Goal: Task Accomplishment & Management: Manage account settings

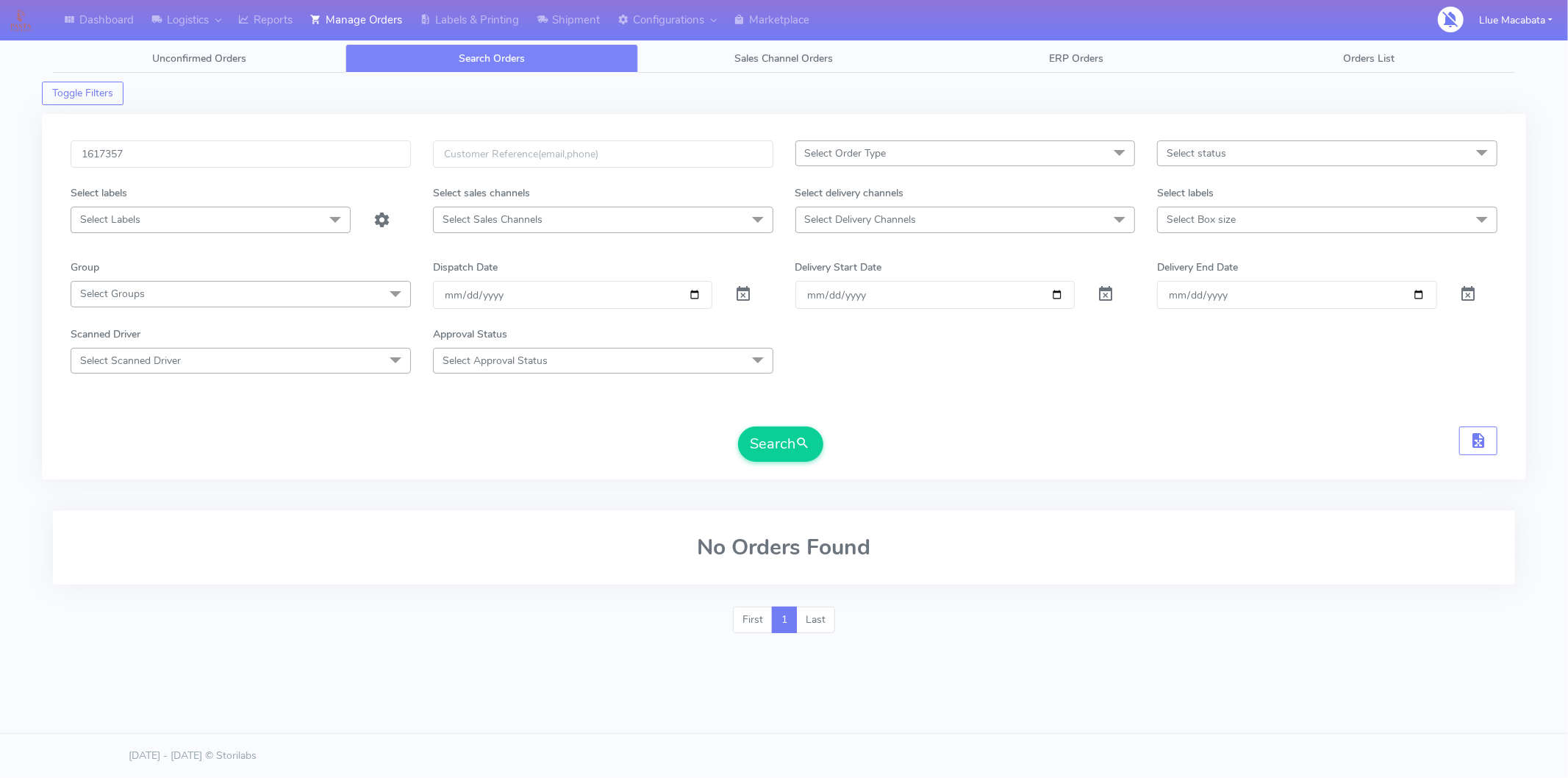
click at [172, 149] on input "1617357" at bounding box center [241, 154] width 341 height 27
click at [126, 157] on input "1617357" at bounding box center [241, 154] width 341 height 27
drag, startPoint x: 125, startPoint y: 152, endPoint x: 38, endPoint y: 149, distance: 87.1
click at [38, 149] on div "Dashboard Logistics [GEOGRAPHIC_DATA] Logistics Reports Manage Orders Labels & …" at bounding box center [784, 335] width 1568 height 618
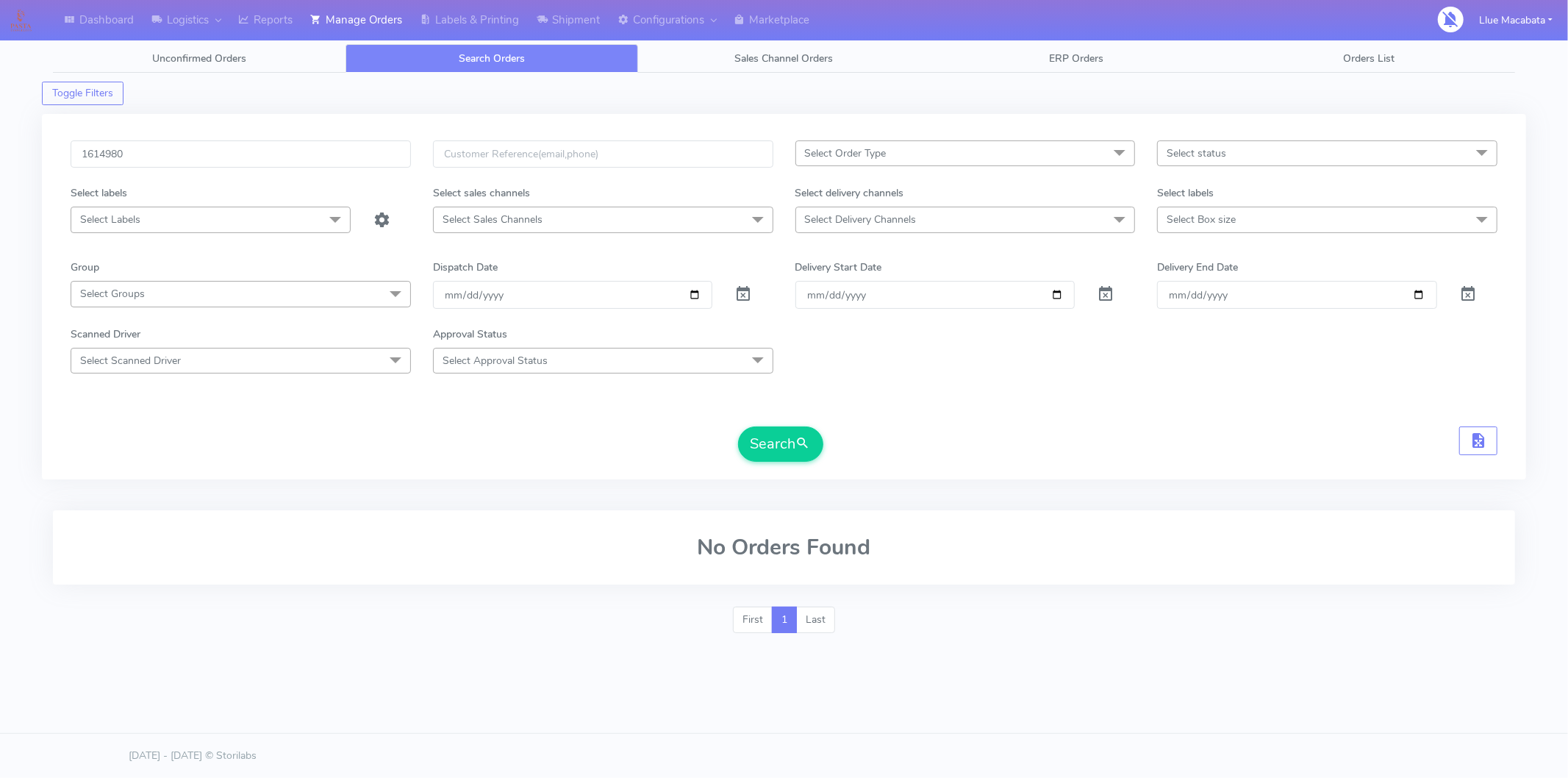
click at [82, 150] on input "1614980" at bounding box center [241, 154] width 341 height 27
click at [150, 157] on input "1614980" at bounding box center [241, 154] width 341 height 27
type input "1614980"
click at [805, 440] on span "submit" at bounding box center [803, 444] width 15 height 20
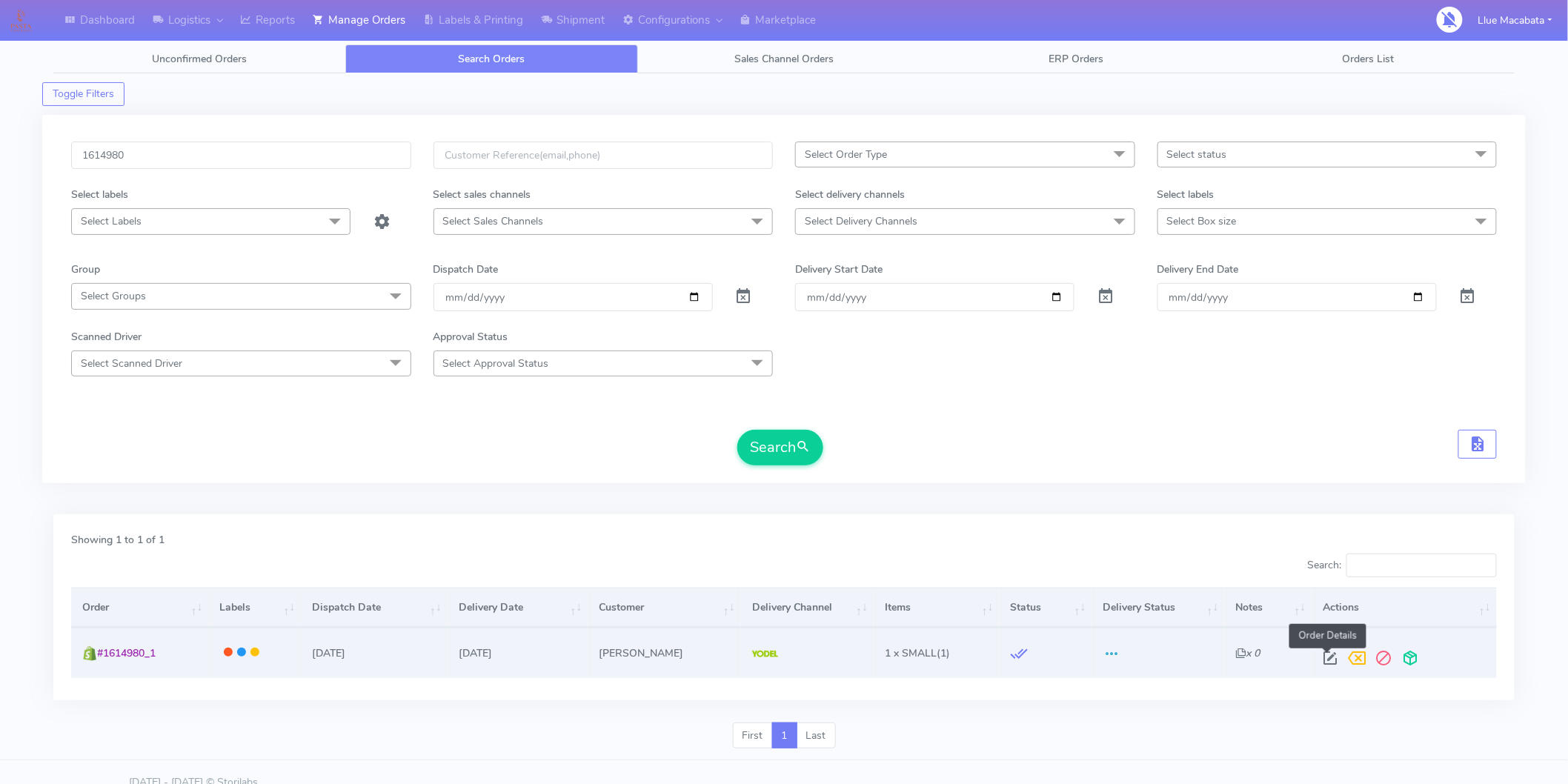
click at [1325, 662] on span at bounding box center [1330, 662] width 27 height 14
select select "5"
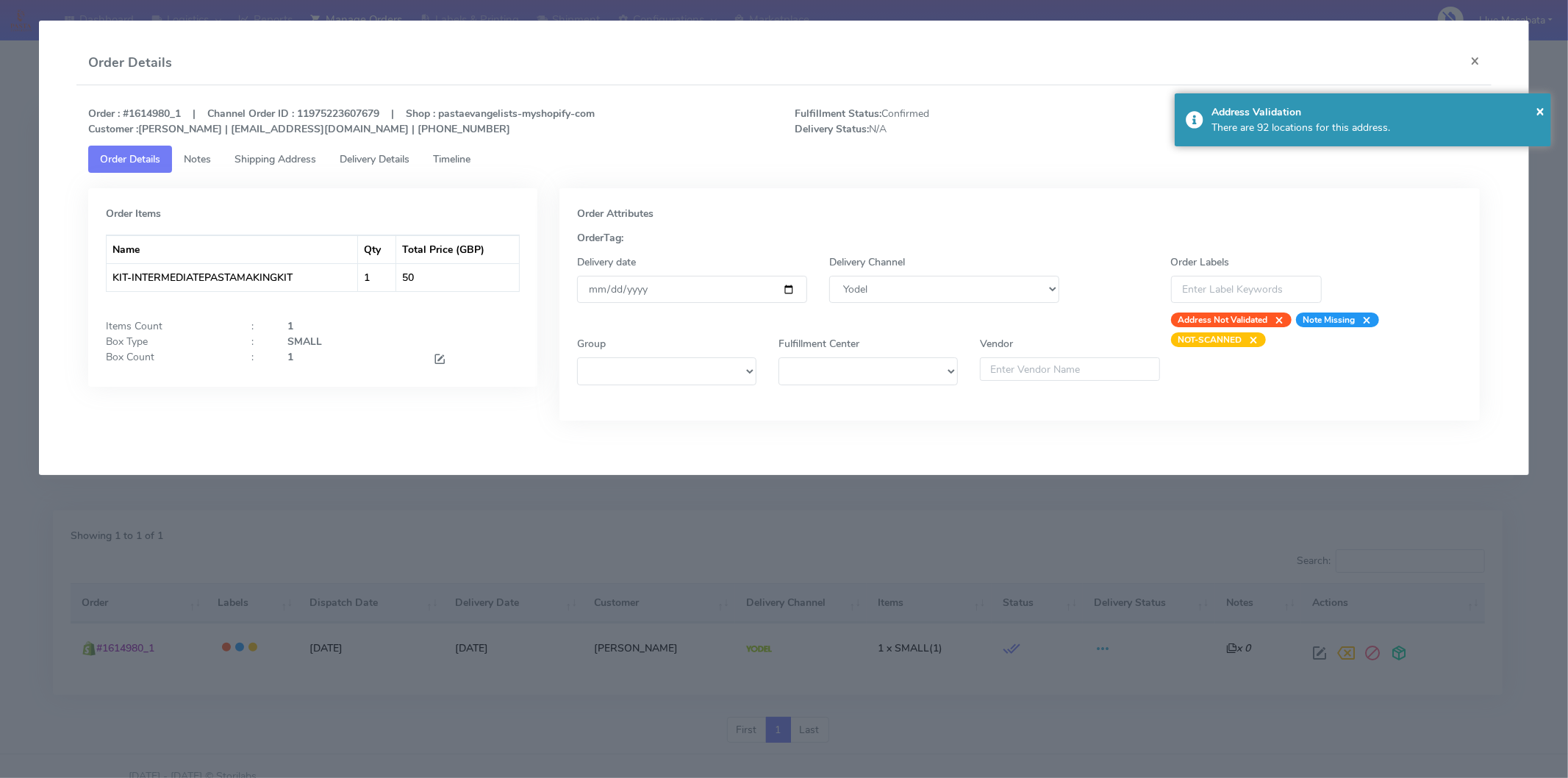
click at [468, 156] on span "Timeline" at bounding box center [451, 159] width 37 height 14
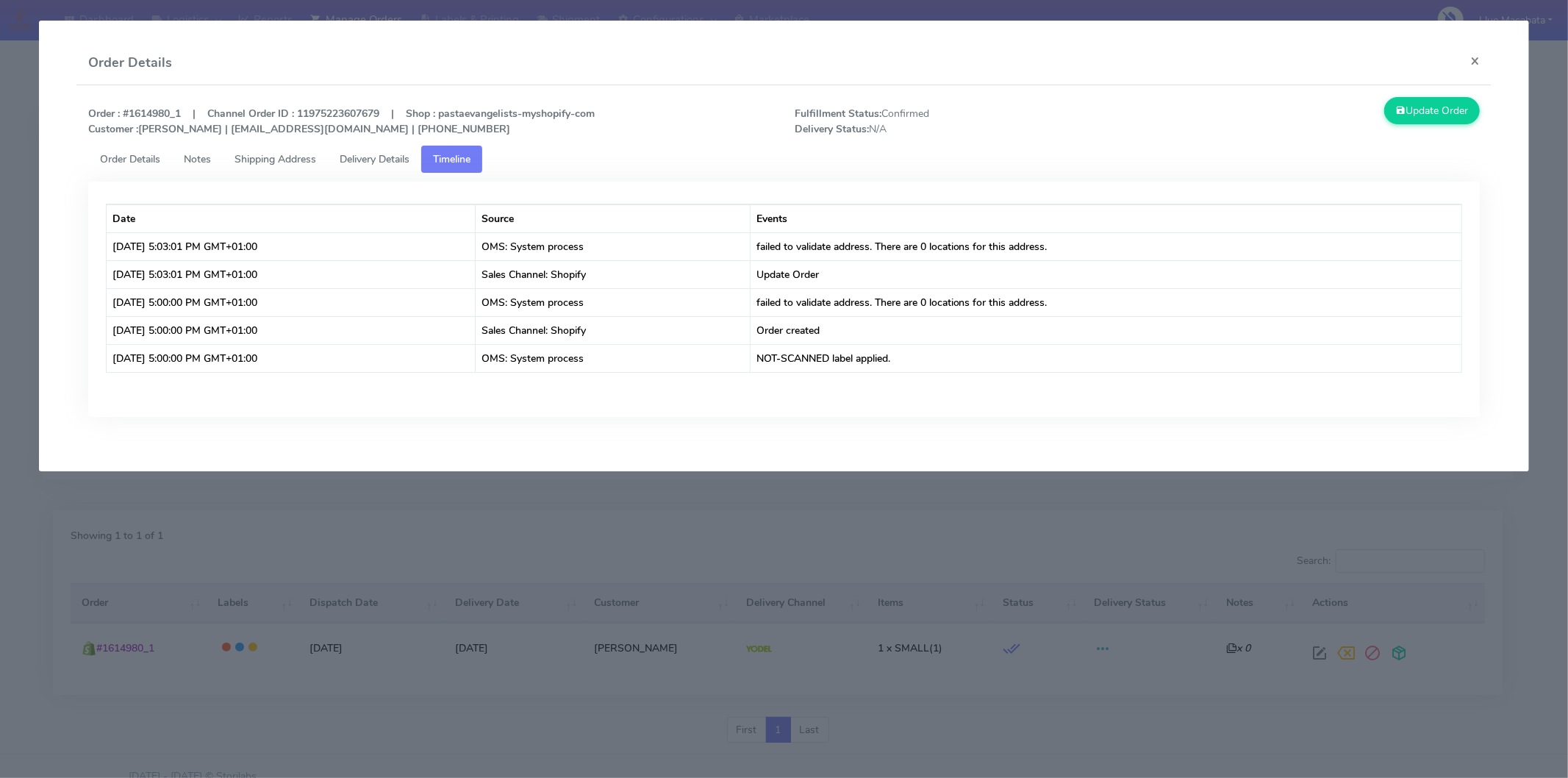
click at [358, 155] on span "Delivery Details" at bounding box center [374, 159] width 70 height 14
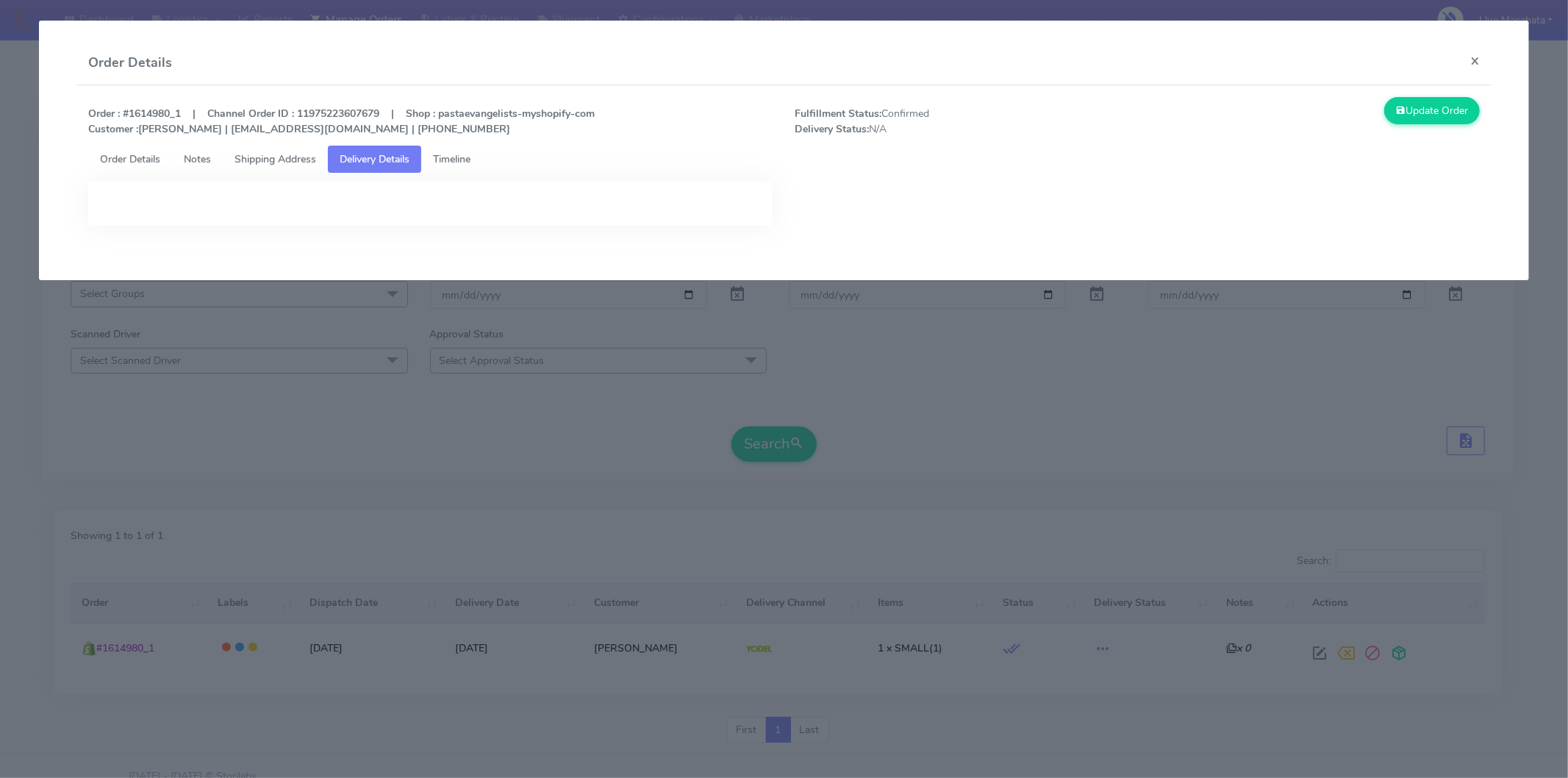
click at [269, 152] on span "Shipping Address" at bounding box center [274, 159] width 81 height 14
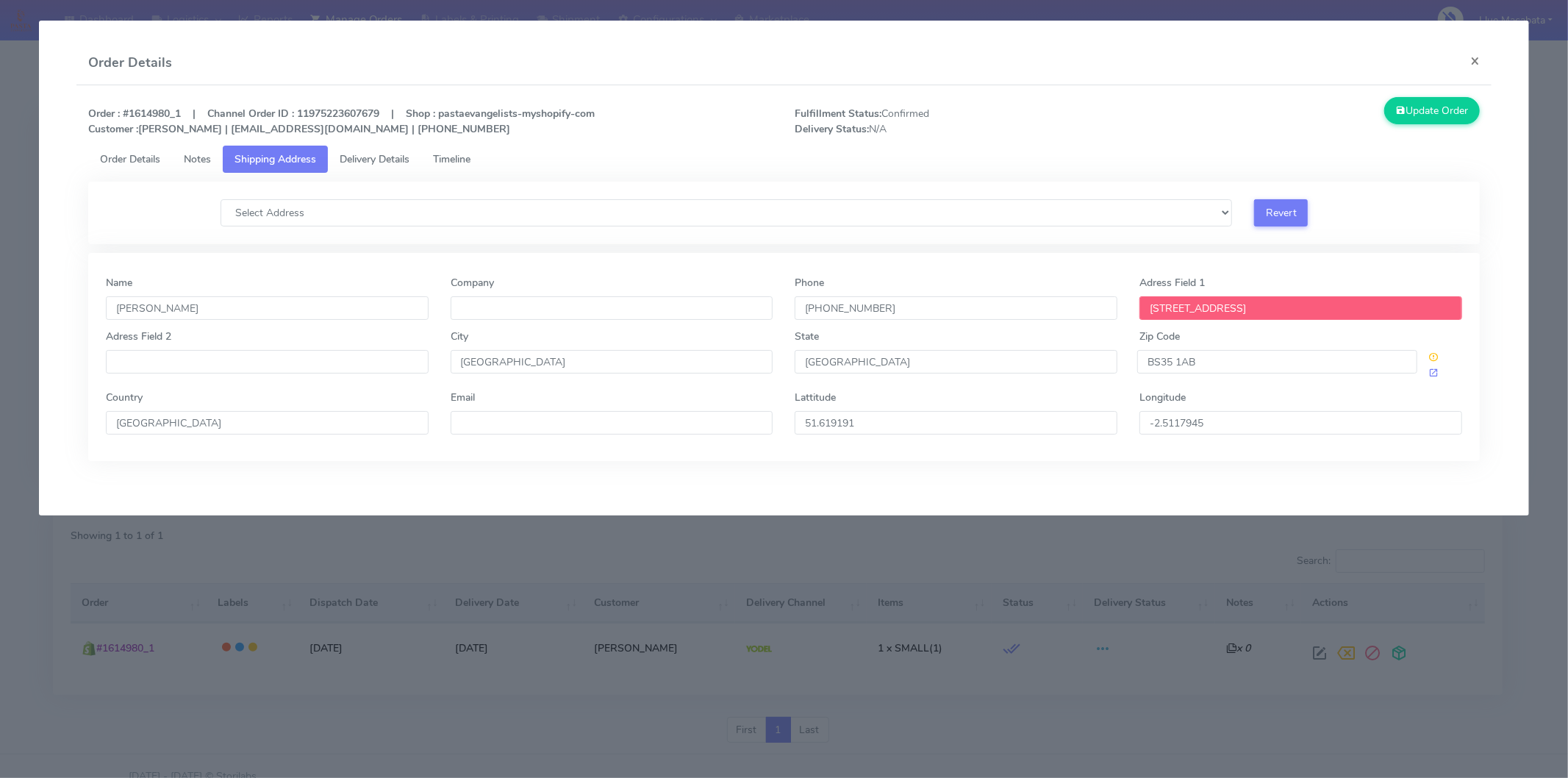
click at [1233, 315] on input "[STREET_ADDRESS]" at bounding box center [1302, 309] width 323 height 24
click at [1243, 306] on input "[STREET_ADDRESS]" at bounding box center [1302, 309] width 323 height 24
click at [1243, 307] on input "[STREET_ADDRESS]" at bounding box center [1302, 309] width 323 height 24
paste input "badger road [GEOGRAPHIC_DATA]"
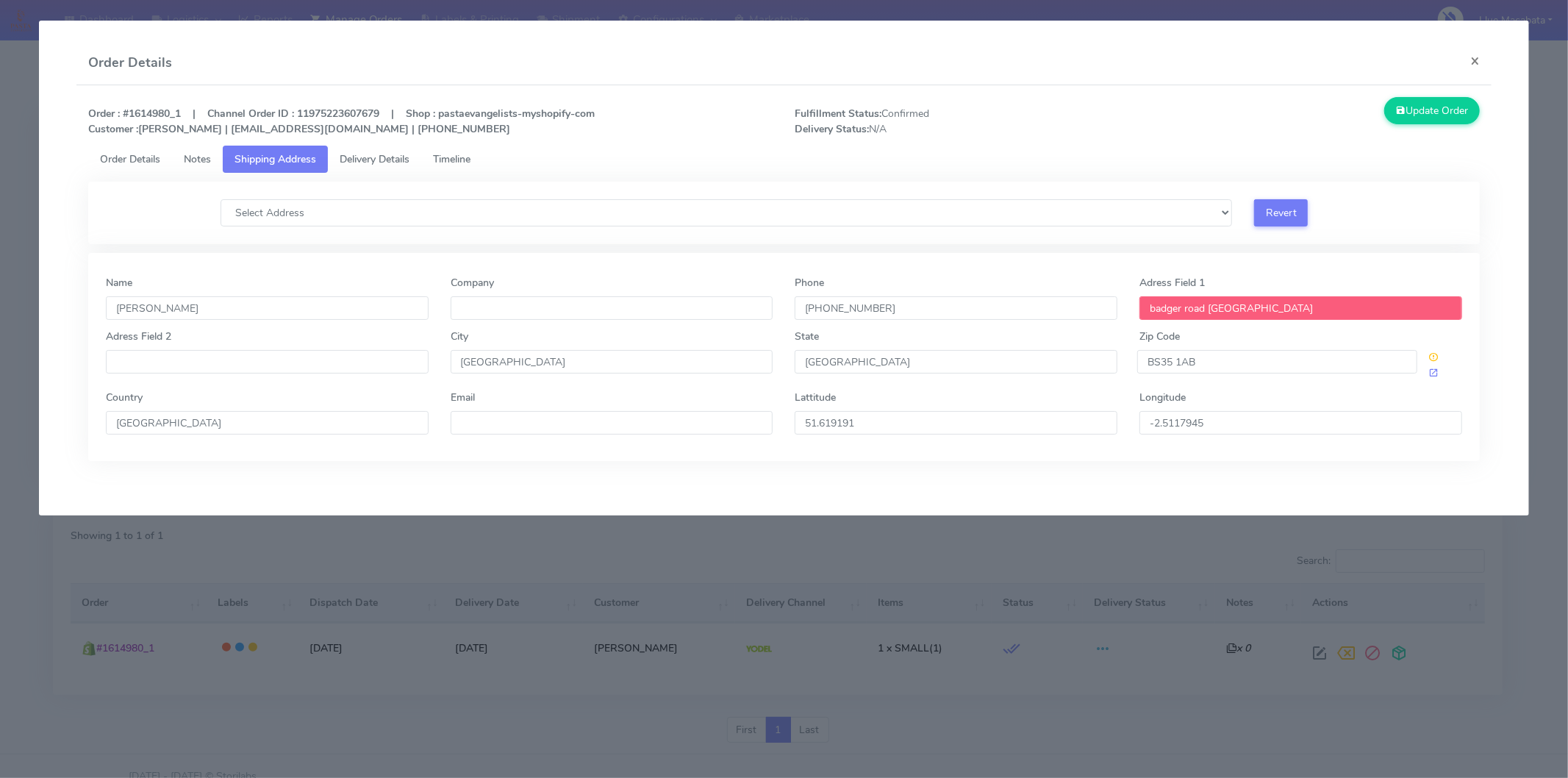
click at [1155, 303] on input "badger road [GEOGRAPHIC_DATA]" at bounding box center [1302, 309] width 323 height 24
click at [1120, 122] on span "Fulfillment Status: Confirmed Delivery Status: N/A" at bounding box center [960, 122] width 354 height 31
drag, startPoint x: 1220, startPoint y: 305, endPoint x: 1303, endPoint y: 304, distance: 83.0
click at [1303, 304] on input "4 badger road thornbury" at bounding box center [1302, 309] width 323 height 24
type input "4 badger road"
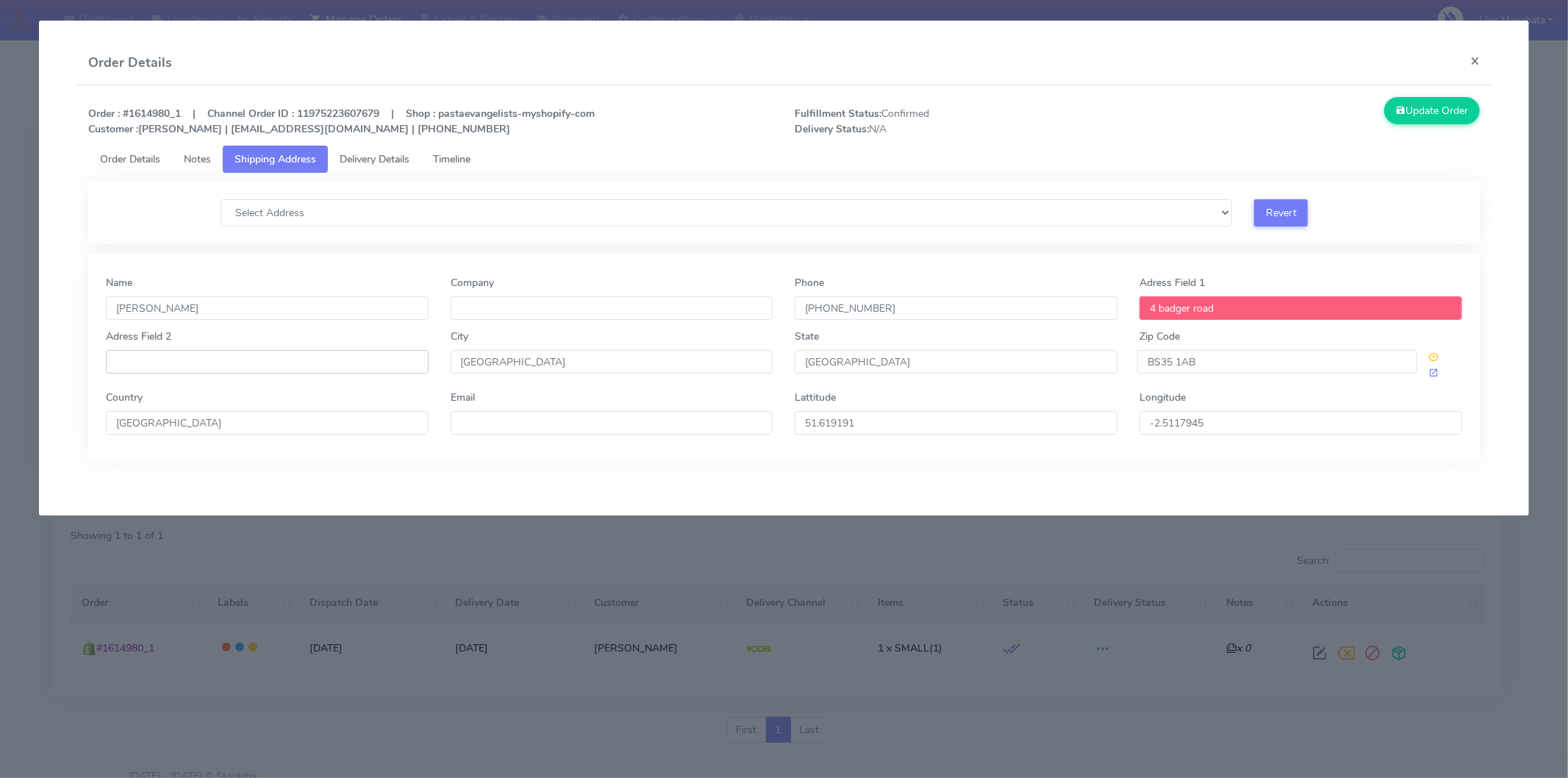
click at [184, 364] on input "Adress Field 2" at bounding box center [267, 362] width 323 height 24
paste input "thornbury"
click at [119, 362] on input "thornbury" at bounding box center [267, 362] width 323 height 24
type input "Thornbury"
click at [1166, 307] on input "4 badger road" at bounding box center [1302, 309] width 323 height 24
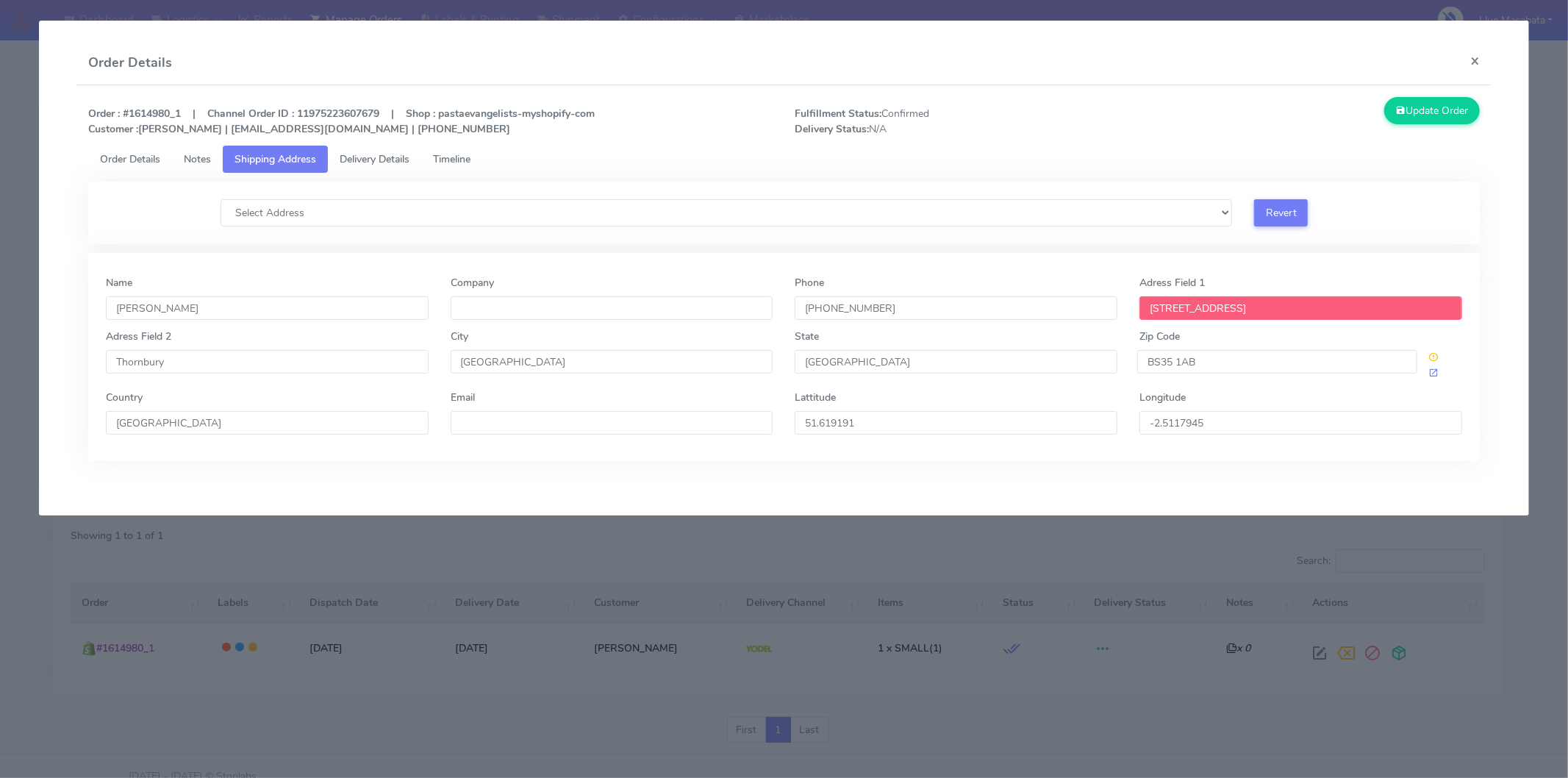
type input "[STREET_ADDRESS]"
click at [774, 429] on input "-2.5117945" at bounding box center [612, 423] width 323 height 24
click at [1060, 362] on input "[GEOGRAPHIC_DATA]" at bounding box center [956, 362] width 323 height 24
click at [1199, 368] on input "BS35 1AB" at bounding box center [1277, 362] width 280 height 24
type input "BS35 [DATE]"
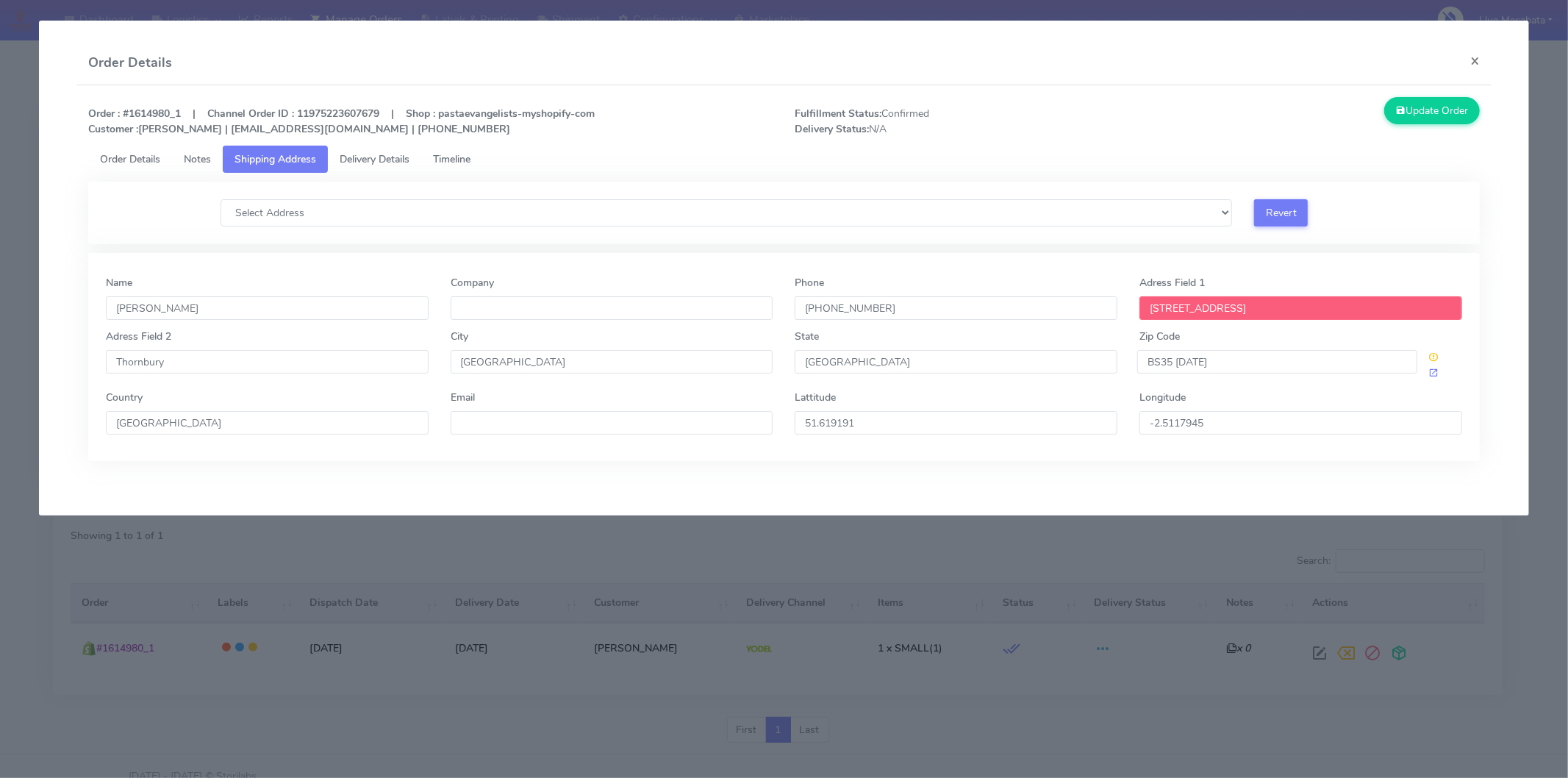
click at [1108, 450] on div "Name [PERSON_NAME] Company Phone [PHONE_NUMBER] Adress Field [STREET_ADDRESS][D…" at bounding box center [784, 357] width 1392 height 208
click at [188, 164] on span "Notes" at bounding box center [198, 159] width 27 height 14
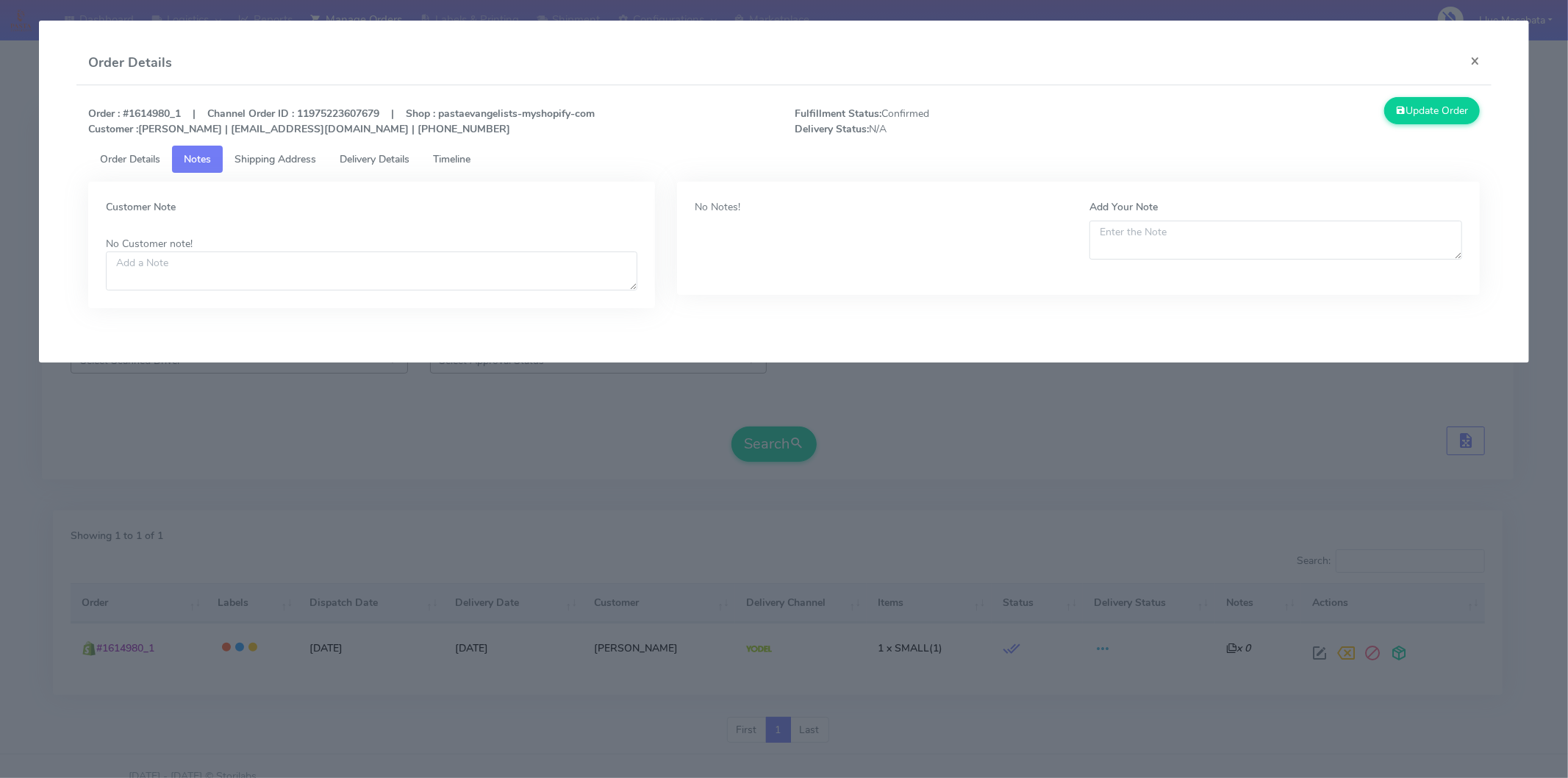
click at [354, 152] on span "Delivery Details" at bounding box center [374, 159] width 70 height 14
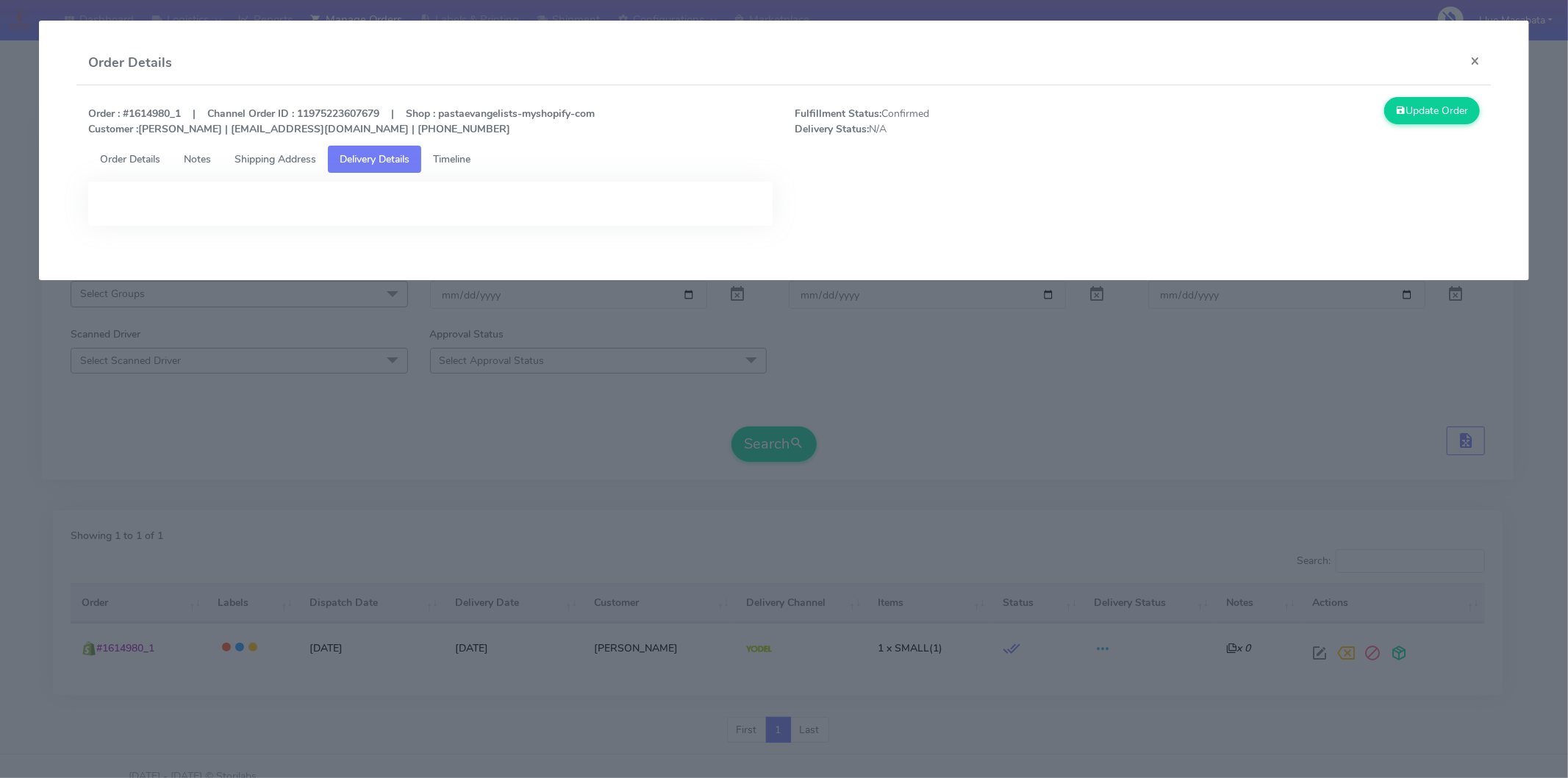
click at [143, 157] on span "Order Details" at bounding box center [130, 159] width 61 height 14
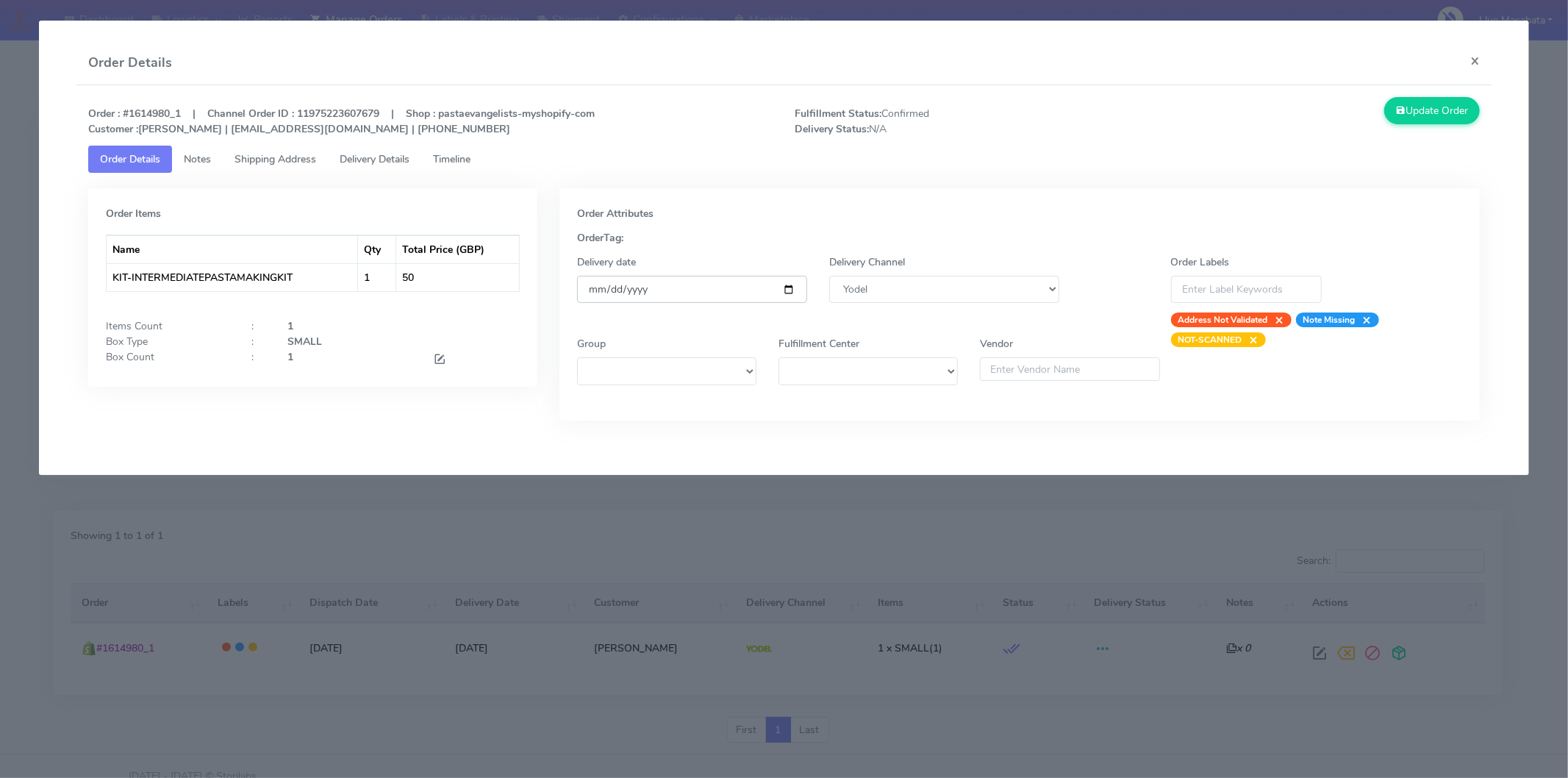
click at [786, 294] on input "[DATE]" at bounding box center [691, 290] width 230 height 27
type input "[DATE]"
click at [1074, 444] on div "Order : #1614980_1 | Channel Order ID : 11975223607679 | Shop : pastaevangelist…" at bounding box center [784, 269] width 1415 height 369
click at [1423, 112] on button "Update Order" at bounding box center [1433, 111] width 96 height 27
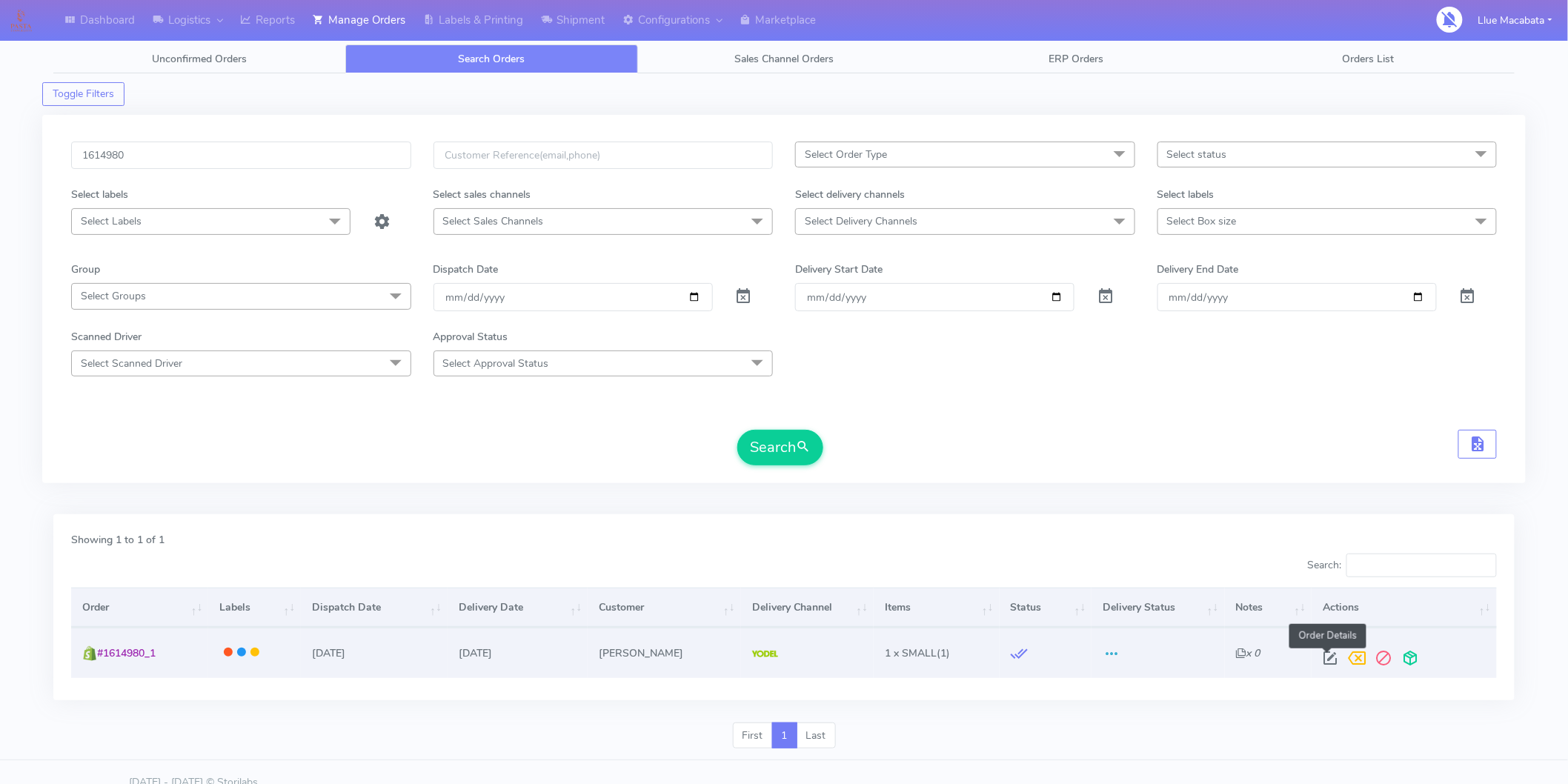
click at [1332, 658] on span at bounding box center [1330, 662] width 27 height 14
select select "5"
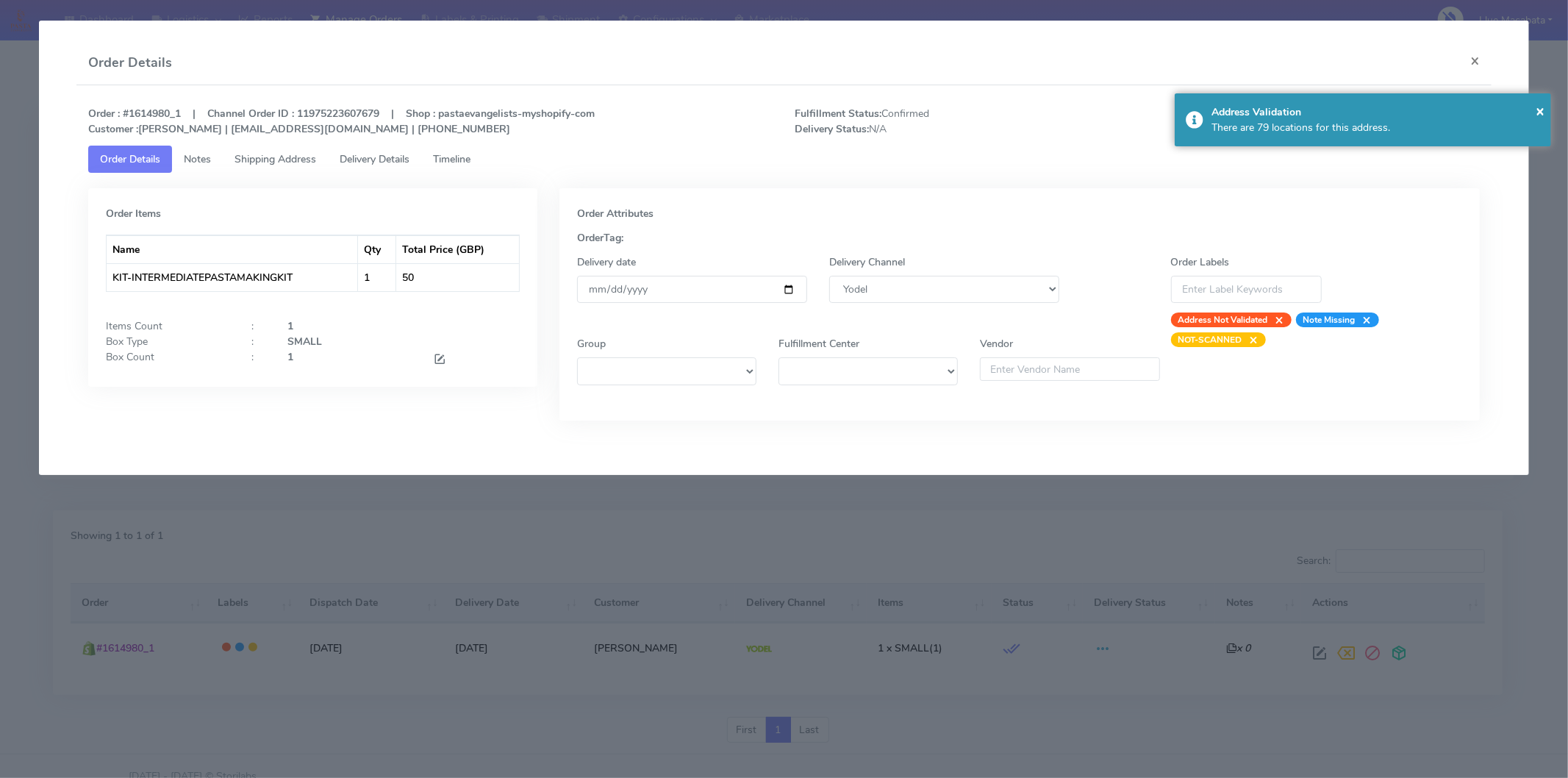
click at [258, 159] on span "Shipping Address" at bounding box center [274, 159] width 81 height 14
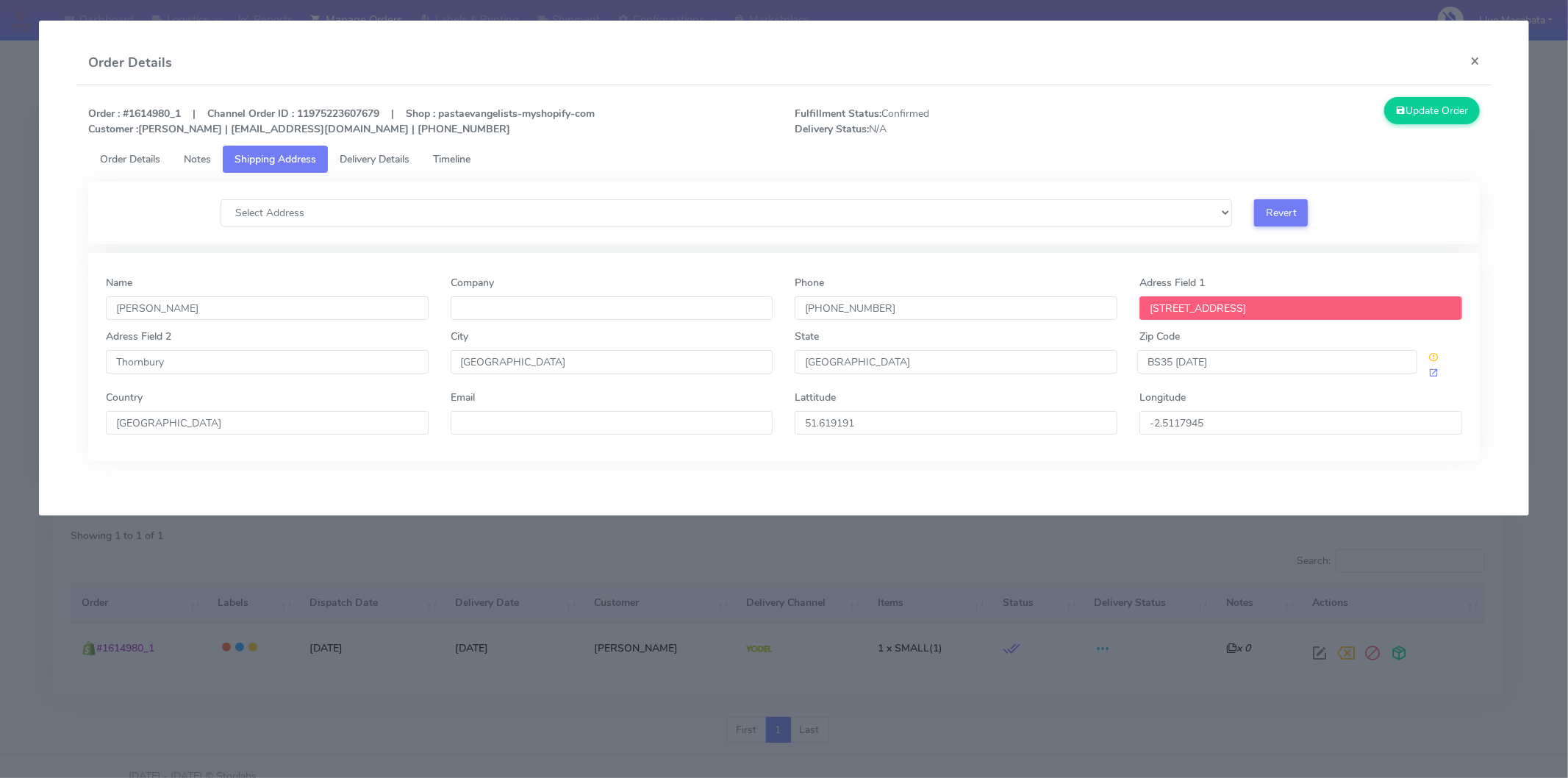
click at [394, 160] on span "Delivery Details" at bounding box center [374, 159] width 70 height 14
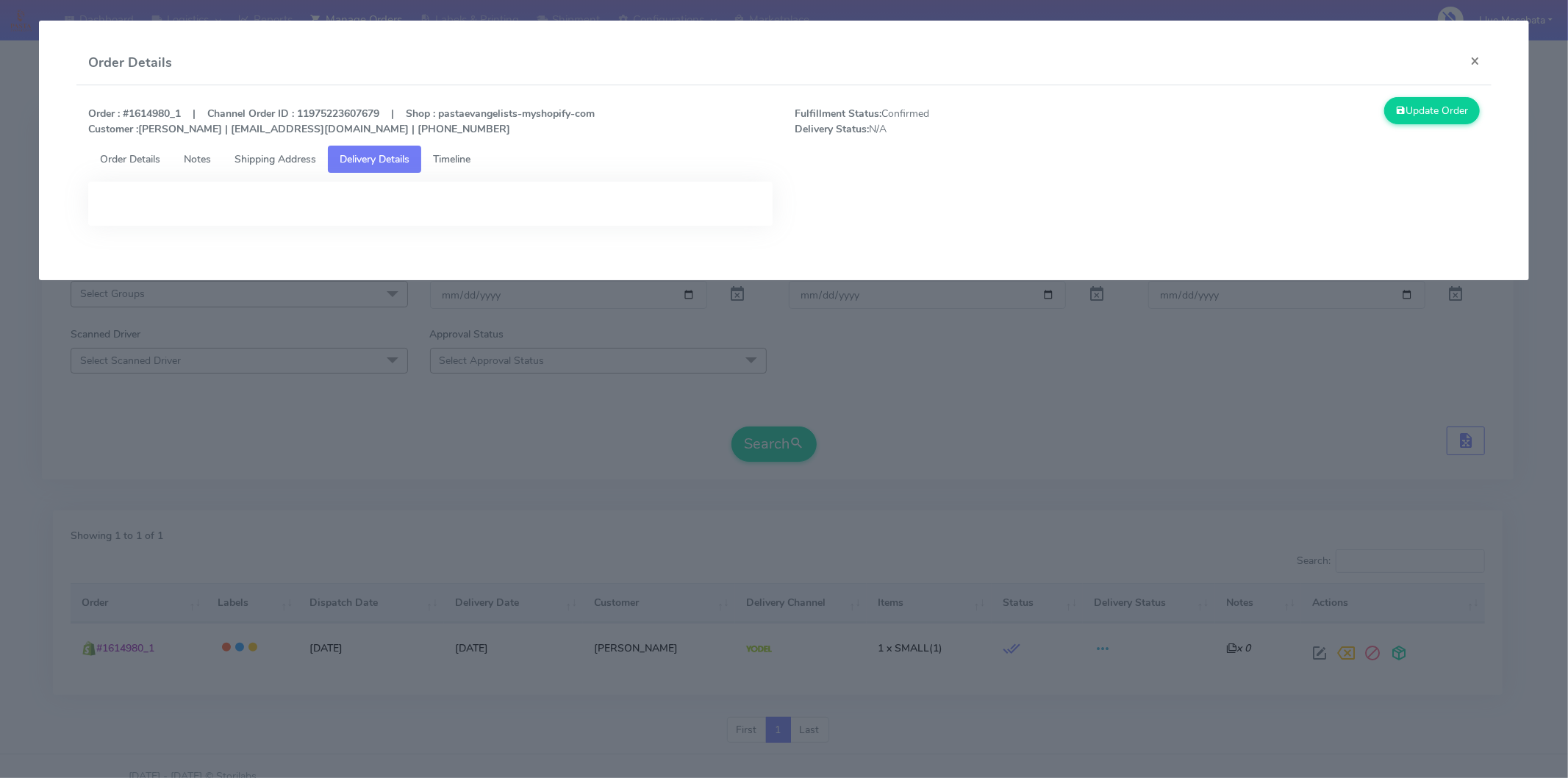
click at [464, 162] on span "Timeline" at bounding box center [451, 159] width 37 height 14
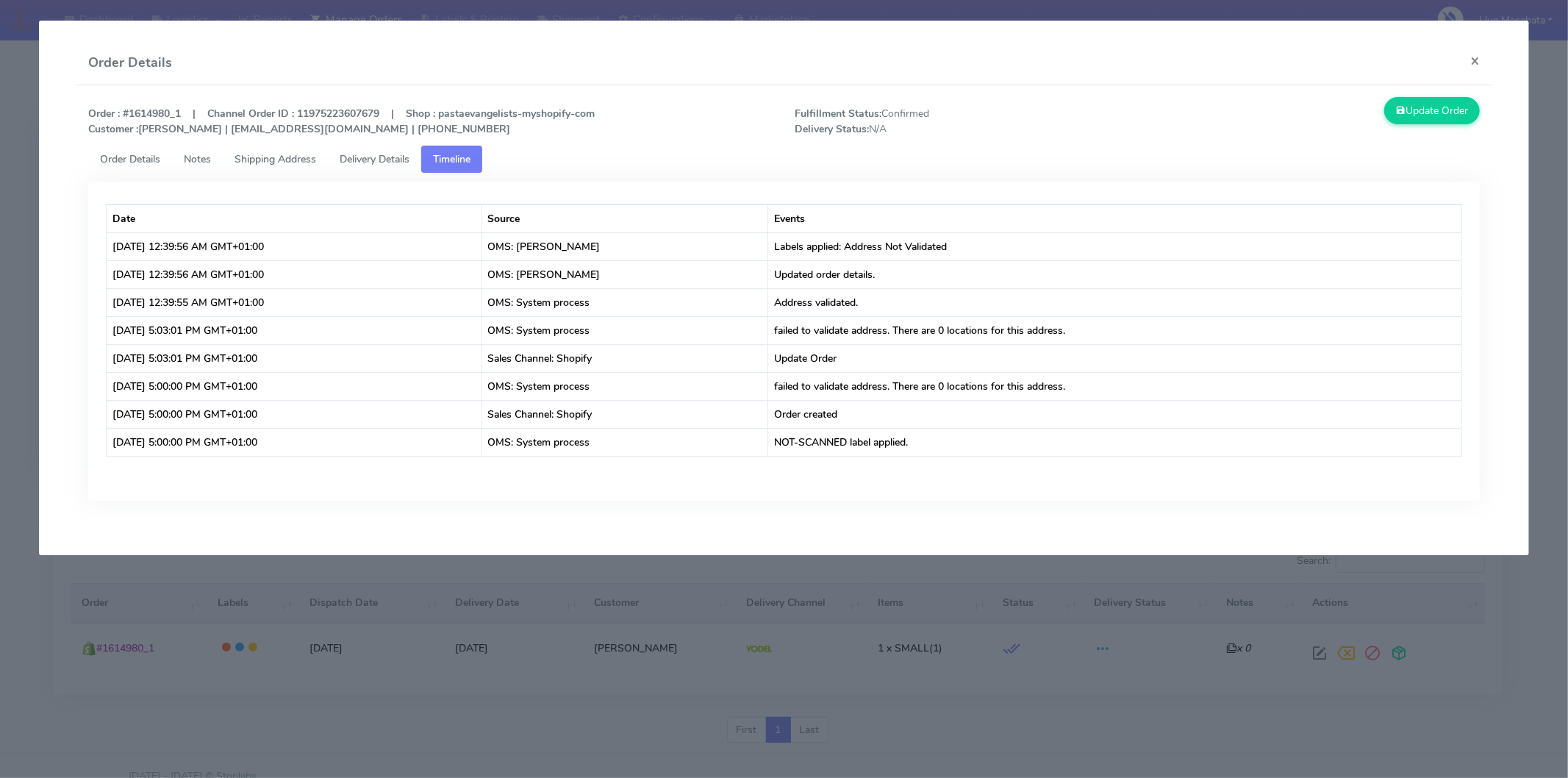
click at [1036, 199] on div "Date Source Events [DATE] 12:39:56 AM GMT+01:00 OMS: Llue Macabata Labels appli…" at bounding box center [784, 341] width 1356 height 284
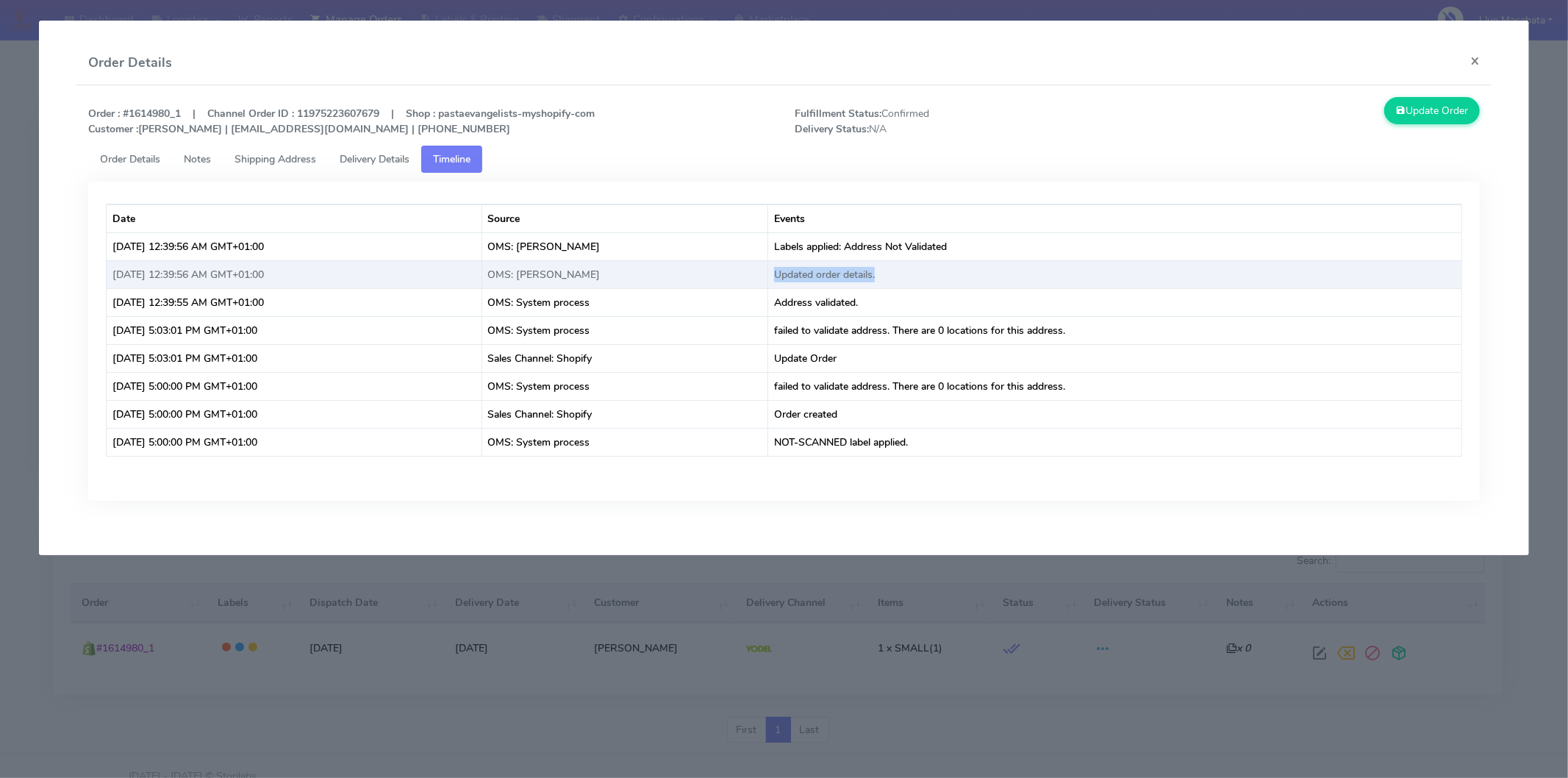
drag, startPoint x: 812, startPoint y: 282, endPoint x: 986, endPoint y: 281, distance: 174.0
click at [986, 281] on td "Updated order details." at bounding box center [1115, 274] width 693 height 28
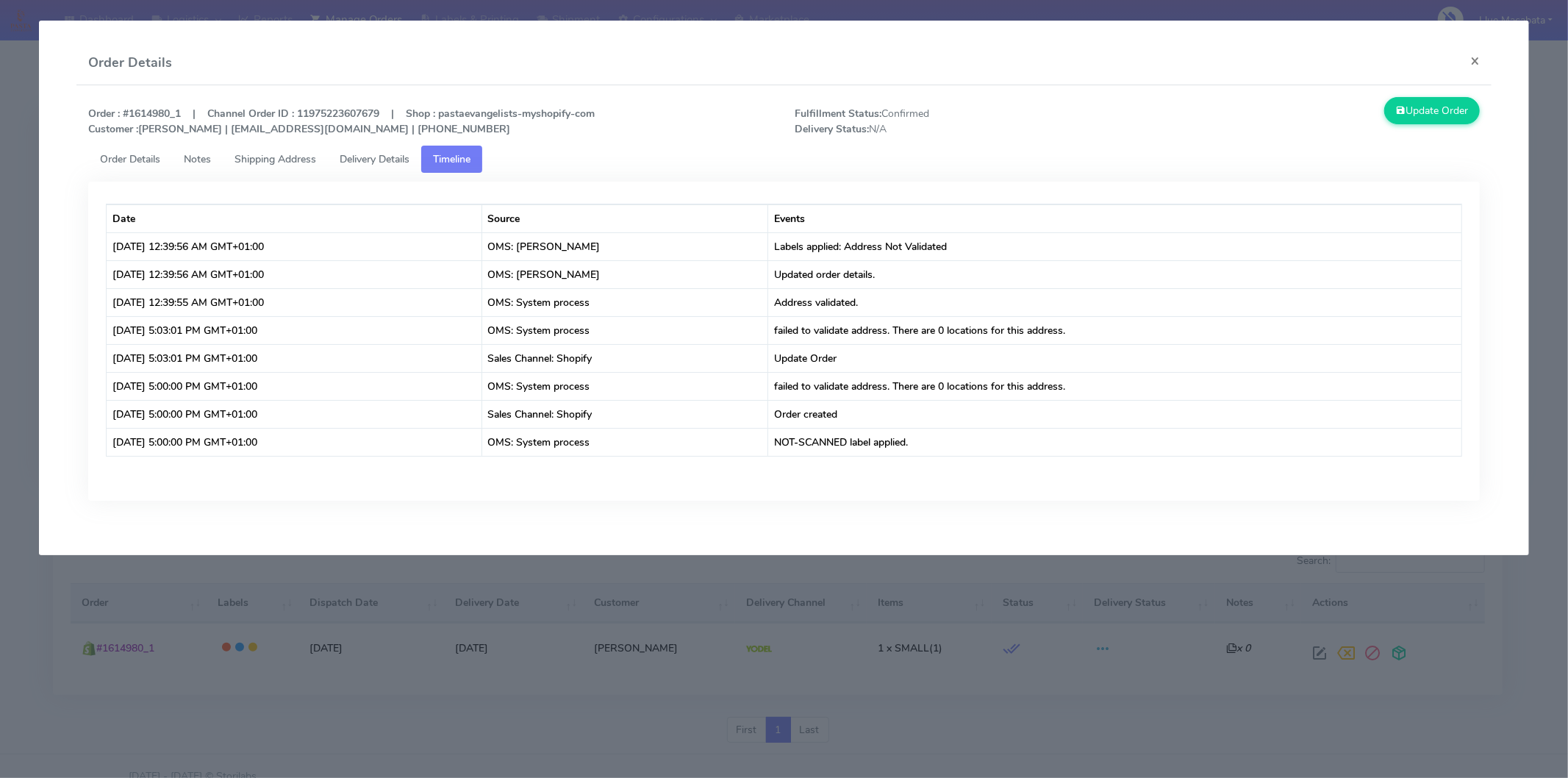
click at [1038, 170] on ul "Order Details Notes Shipping Address Delivery Details Timeline" at bounding box center [784, 160] width 1392 height 27
click at [276, 152] on span "Shipping Address" at bounding box center [274, 159] width 81 height 14
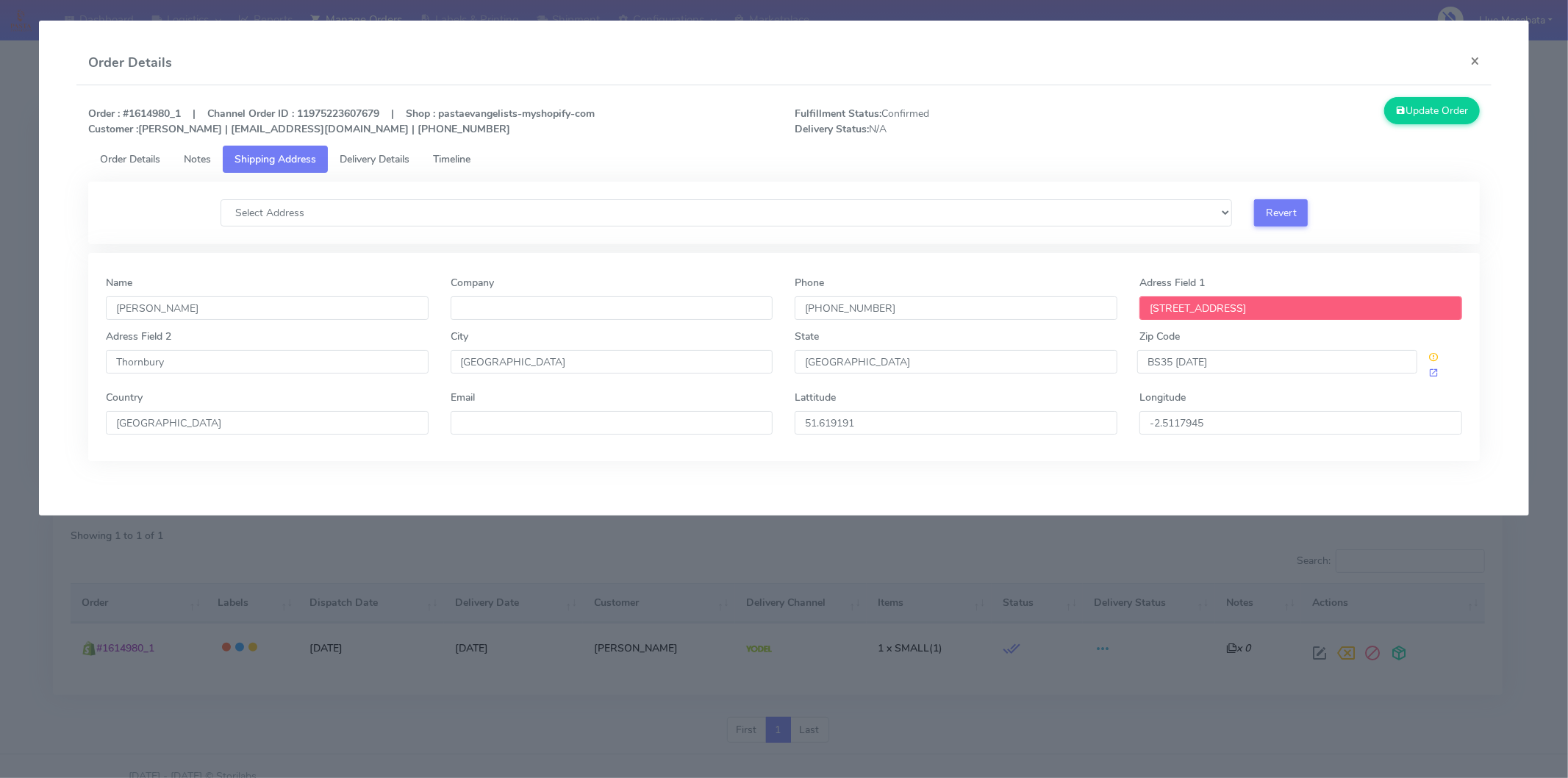
click at [1243, 313] on input "[STREET_ADDRESS]" at bounding box center [1302, 309] width 323 height 24
click at [1344, 228] on div "Select Address [STREET_ADDRESS][GEOGRAPHIC_DATA] [STREET_ADDRESS][GEOGRAPHIC_DA…" at bounding box center [784, 213] width 1392 height 63
click at [1153, 311] on input "[STREET_ADDRESS]" at bounding box center [1302, 309] width 323 height 24
click at [1355, 255] on div "Name [PERSON_NAME] Company Phone [PHONE_NUMBER] Adress Field [STREET_ADDRESS][D…" at bounding box center [784, 357] width 1392 height 208
click at [1253, 303] on input "[STREET_ADDRESS]" at bounding box center [1302, 309] width 323 height 24
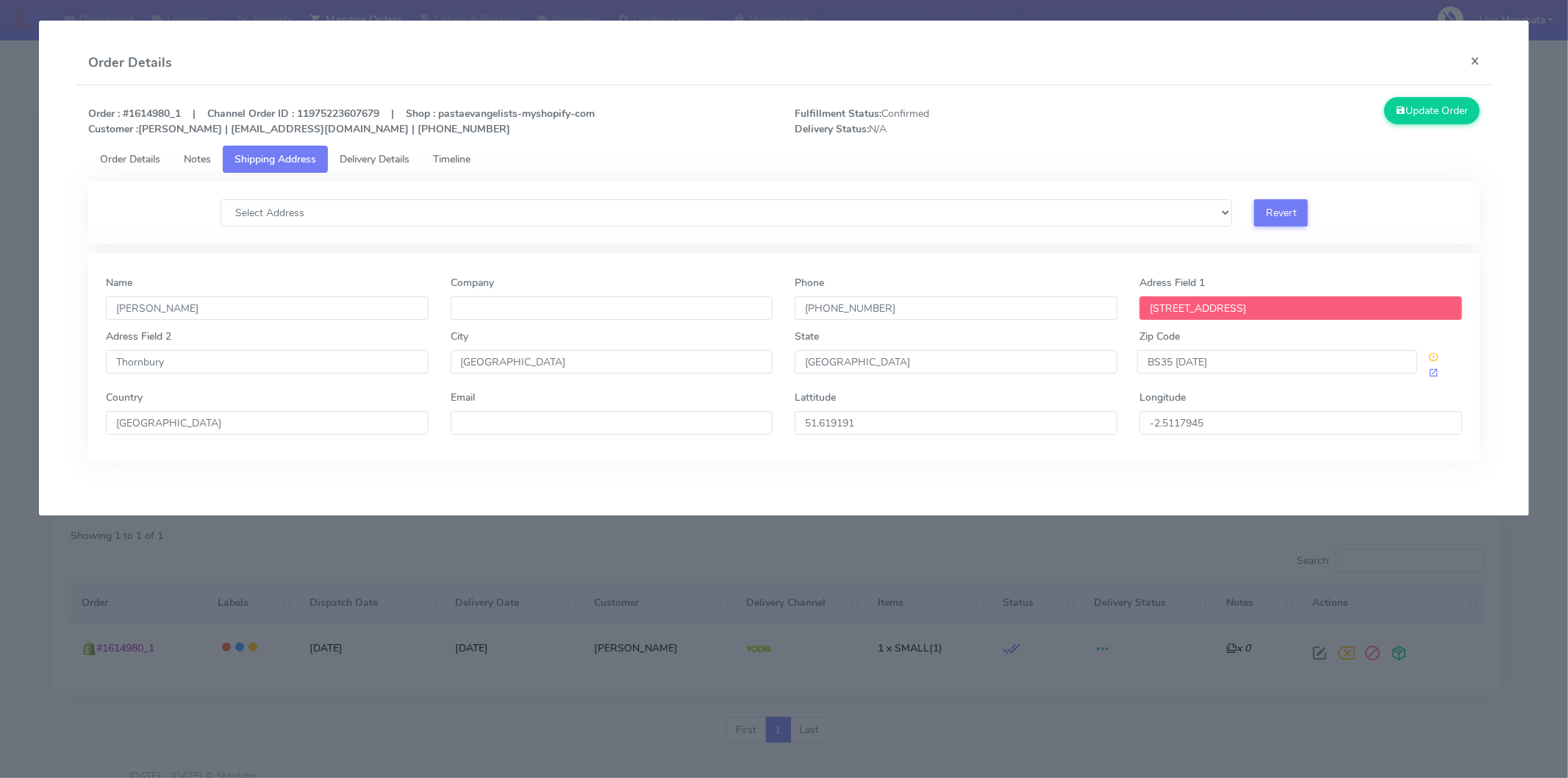
type input "[STREET_ADDRESS]"
click at [1414, 105] on button "Update Order" at bounding box center [1433, 111] width 96 height 27
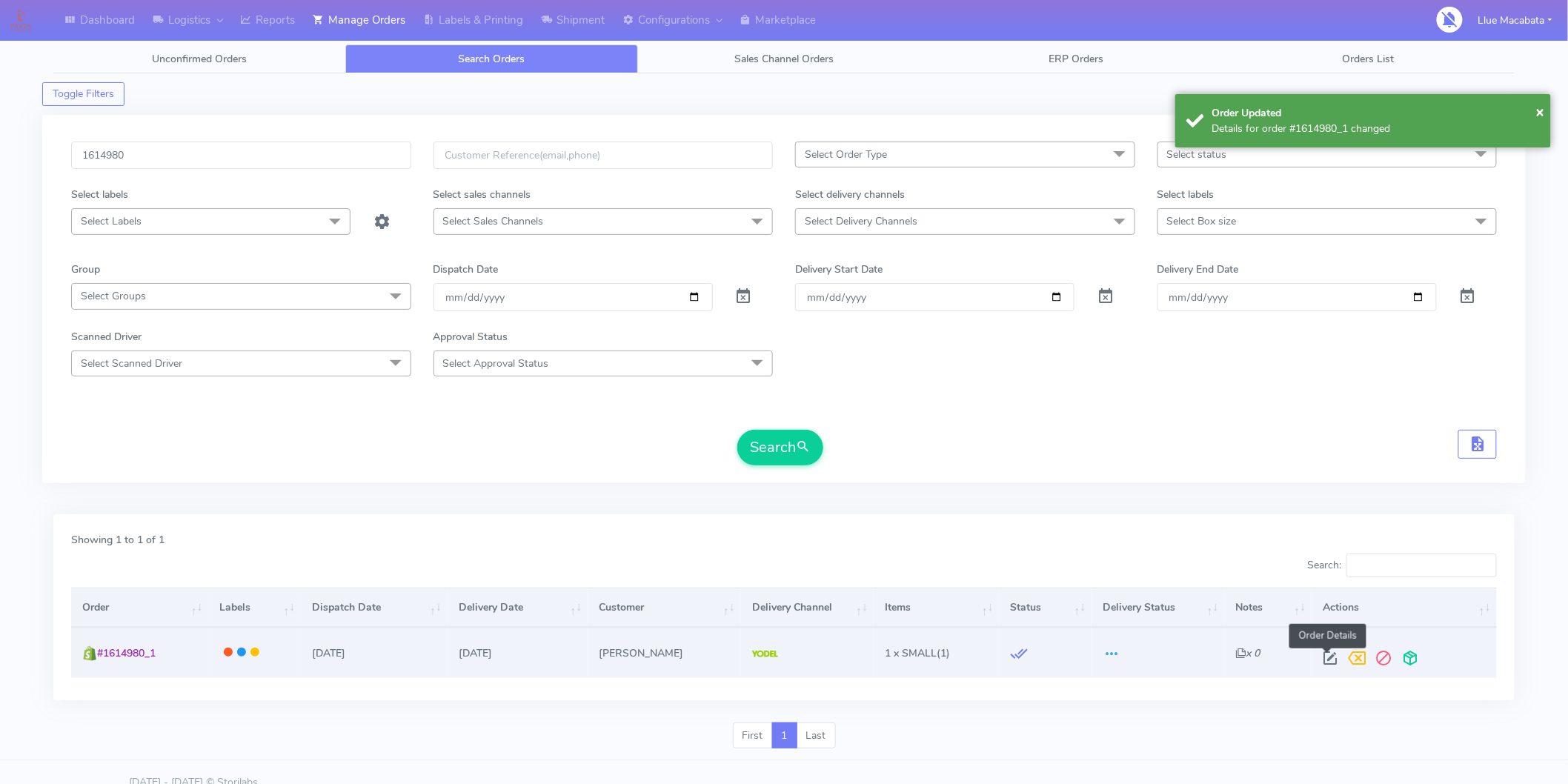
click at [1329, 658] on span at bounding box center [1330, 662] width 27 height 14
select select "5"
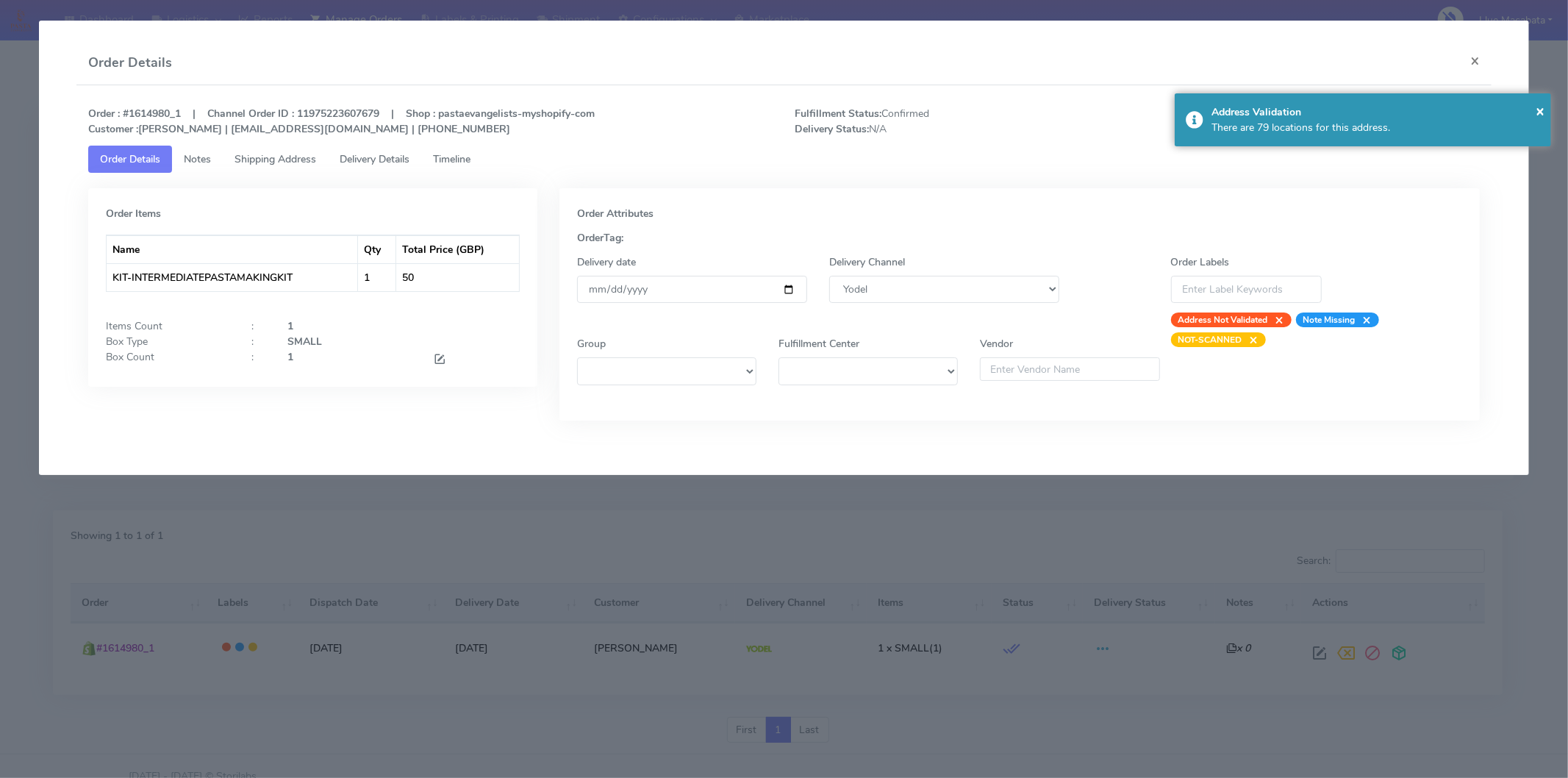
click at [482, 162] on link "Timeline" at bounding box center [451, 160] width 61 height 27
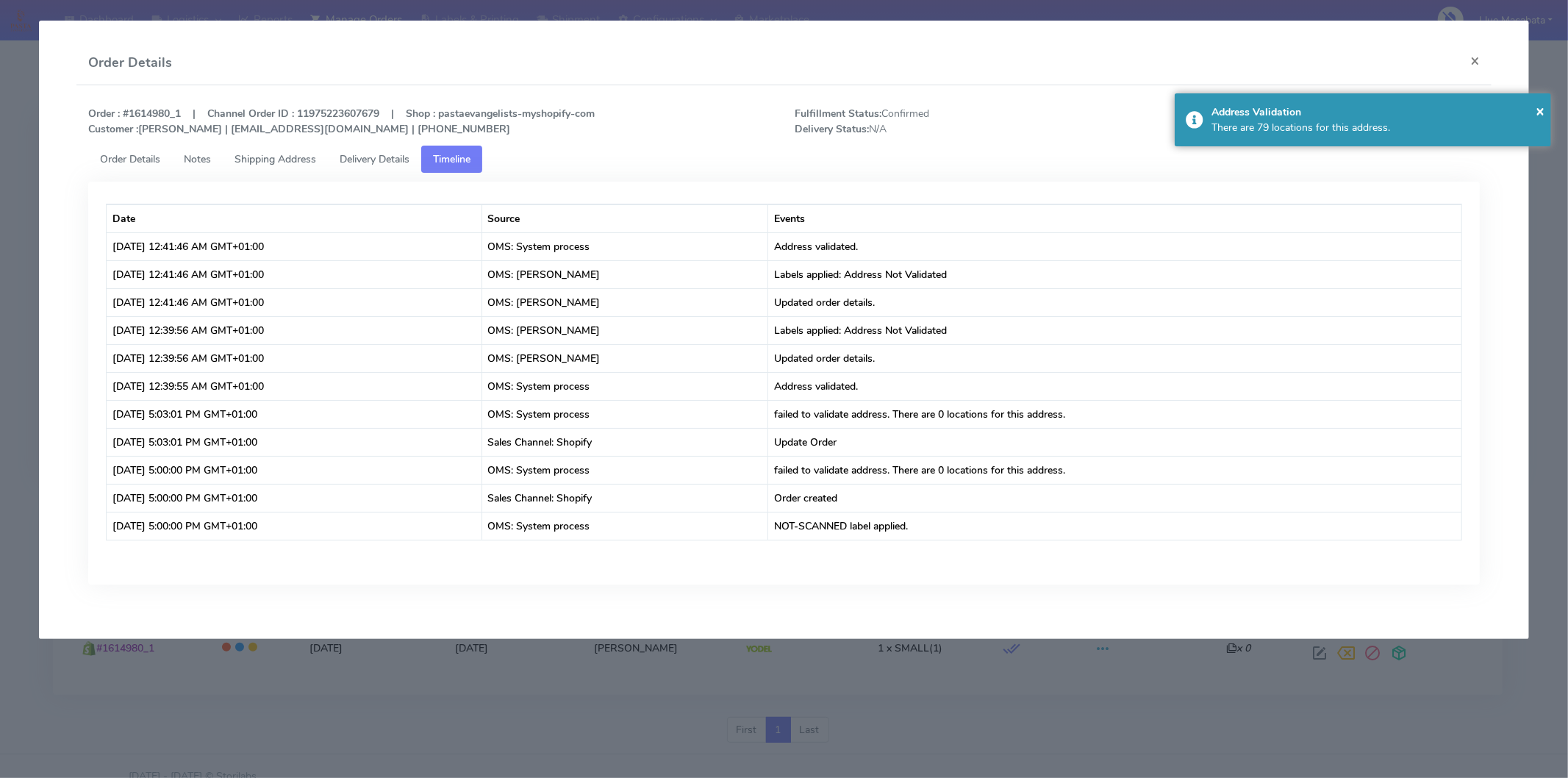
click at [391, 166] on link "Delivery Details" at bounding box center [374, 160] width 93 height 27
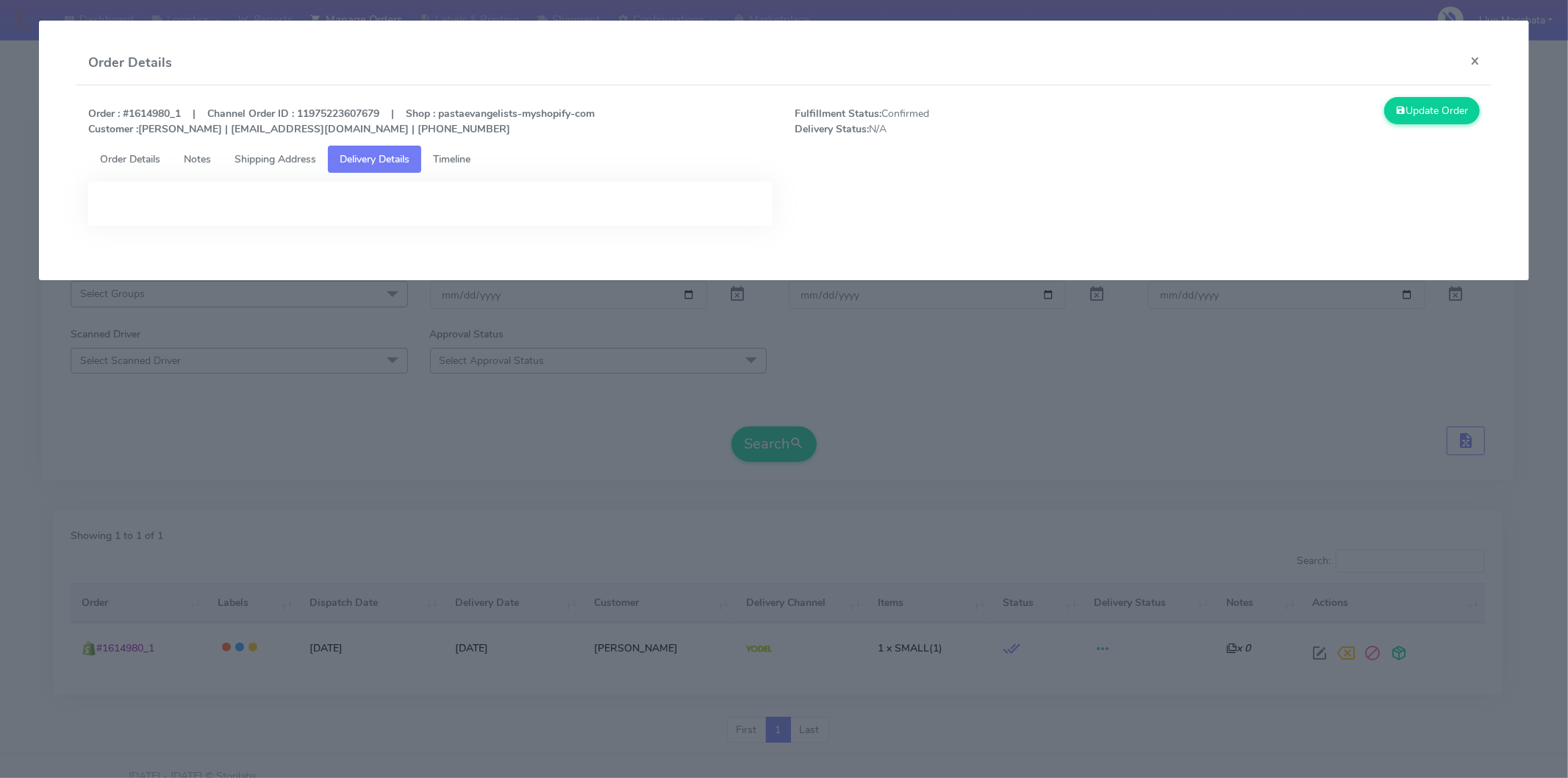
click at [309, 155] on span "Shipping Address" at bounding box center [274, 159] width 81 height 14
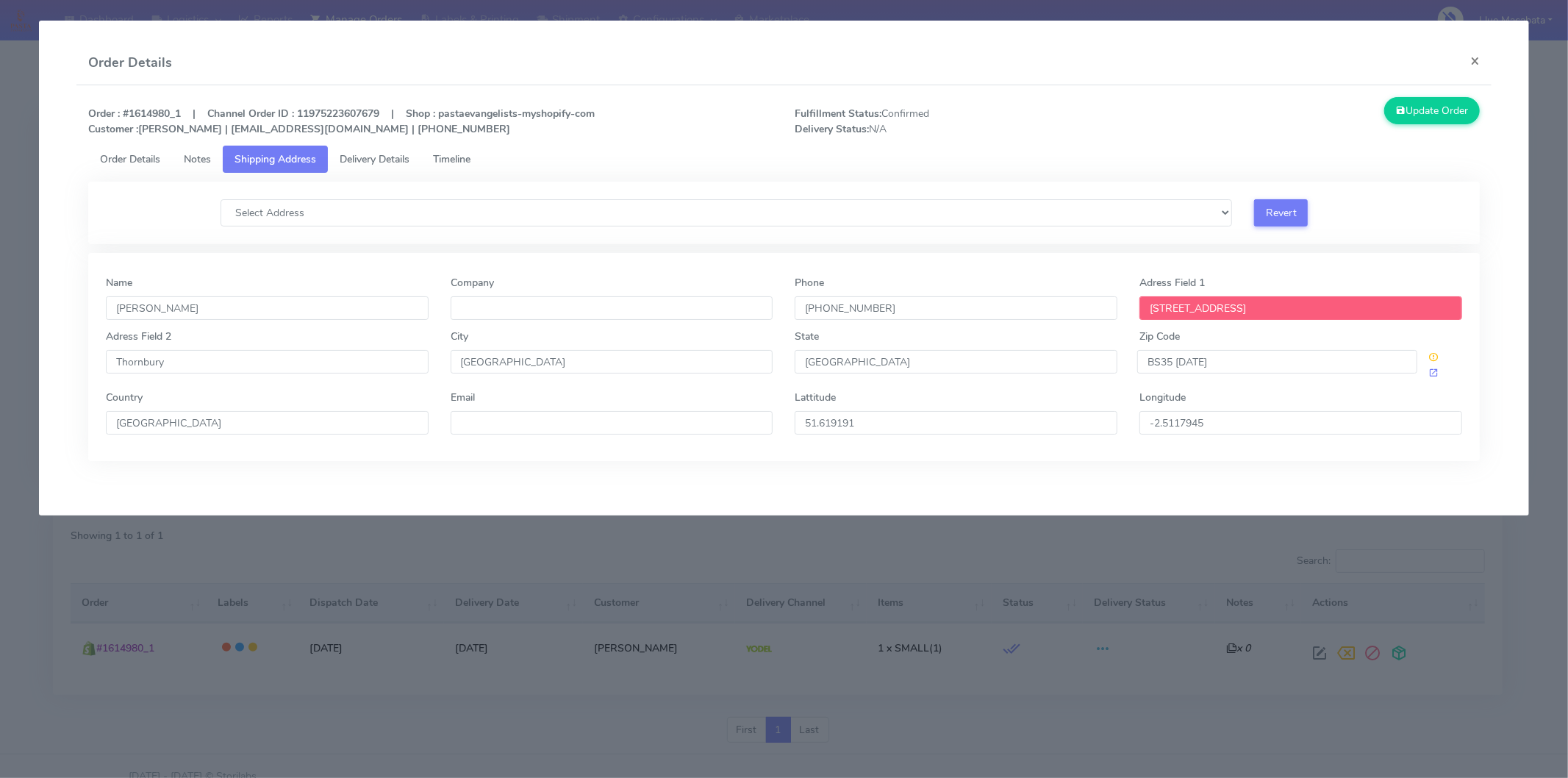
click at [1145, 305] on input "[STREET_ADDRESS]" at bounding box center [1302, 309] width 323 height 24
click at [1151, 310] on input "[STREET_ADDRESS]" at bounding box center [1302, 309] width 323 height 24
click at [1153, 308] on input "[STREET_ADDRESS]" at bounding box center [1302, 309] width 323 height 24
type input "[STREET_ADDRESS]"
click at [463, 156] on span "Timeline" at bounding box center [451, 159] width 37 height 14
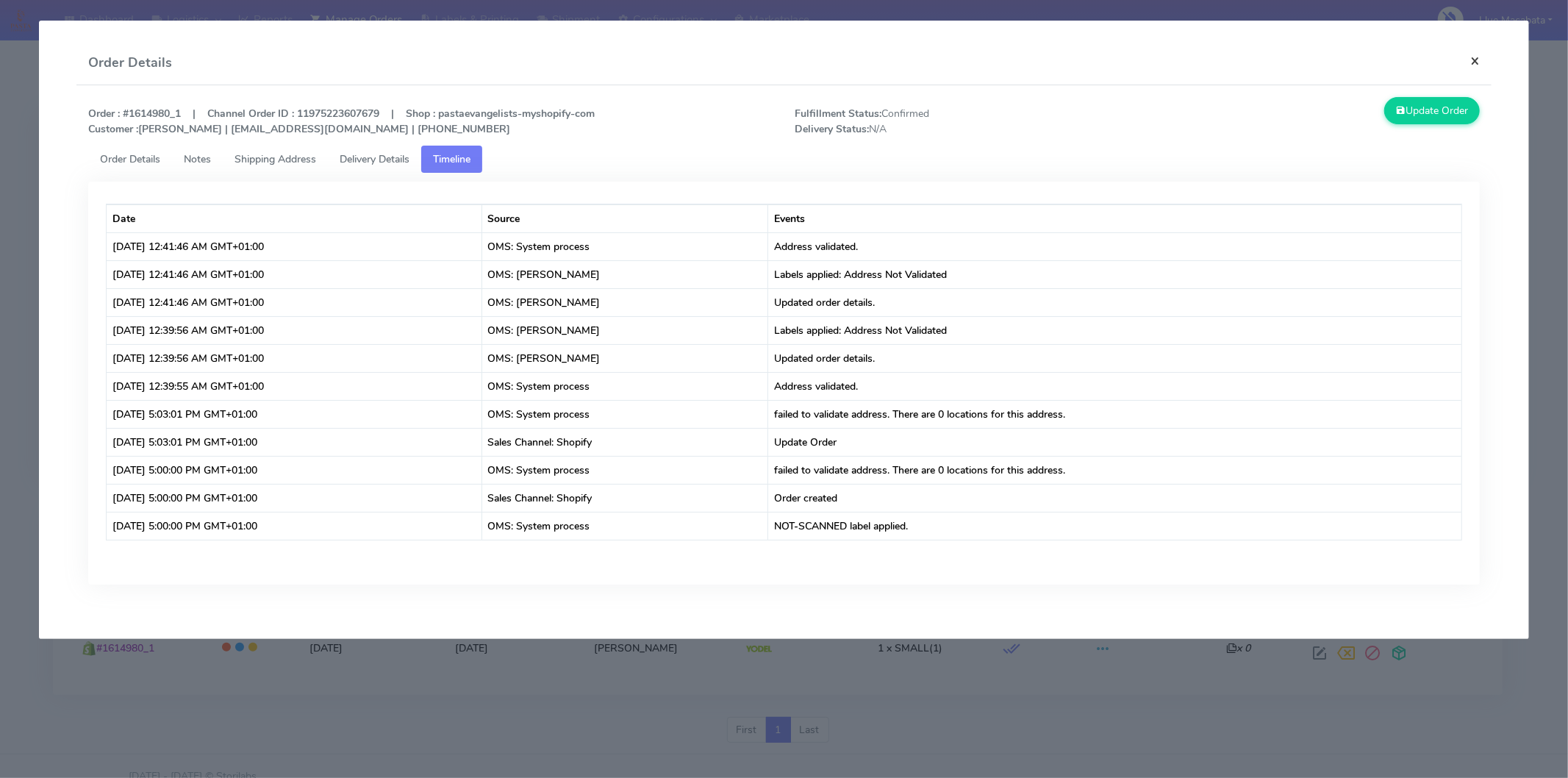
click at [1478, 61] on button "×" at bounding box center [1475, 61] width 33 height 39
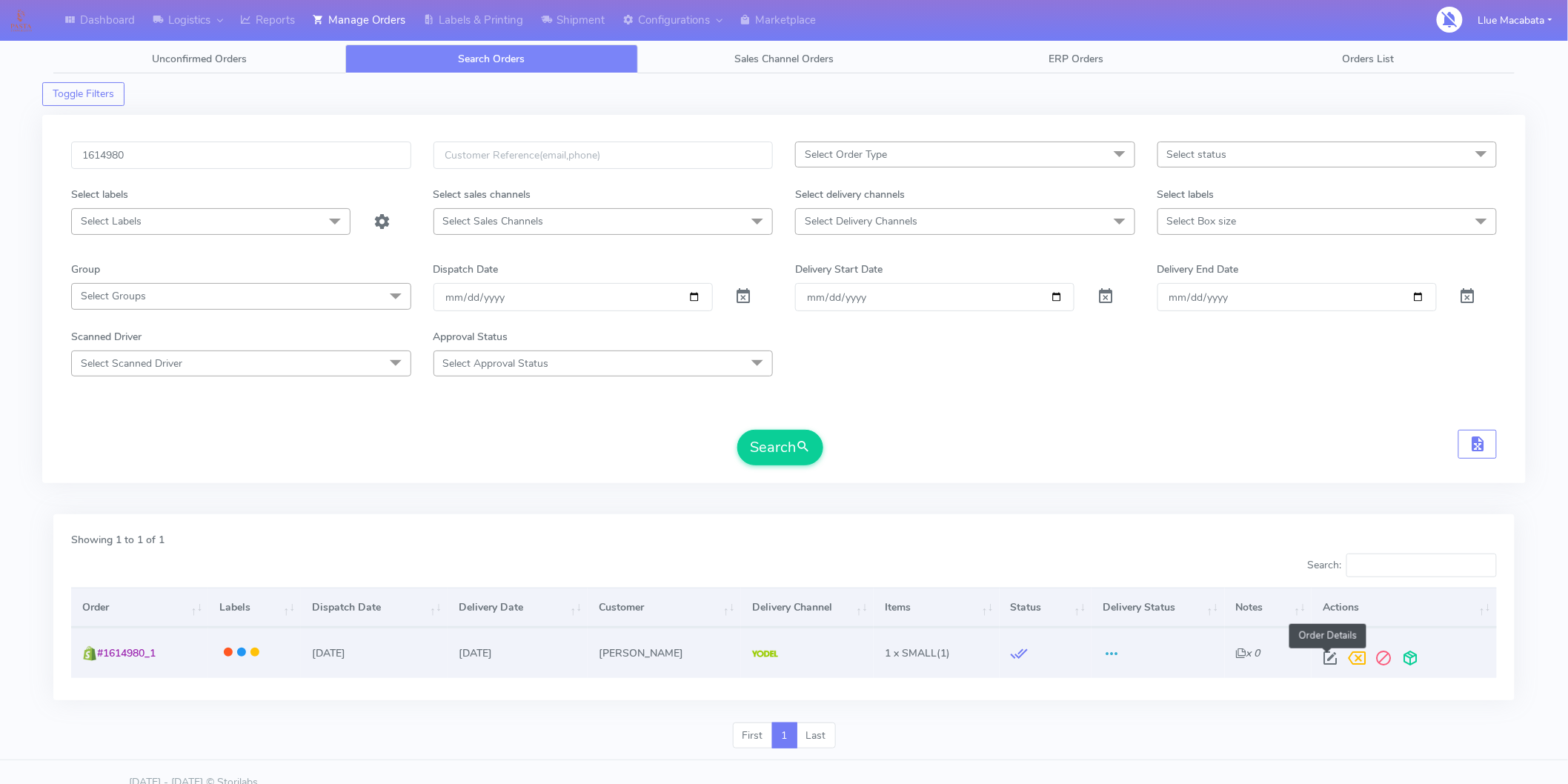
click at [1328, 655] on span at bounding box center [1330, 662] width 27 height 14
select select "5"
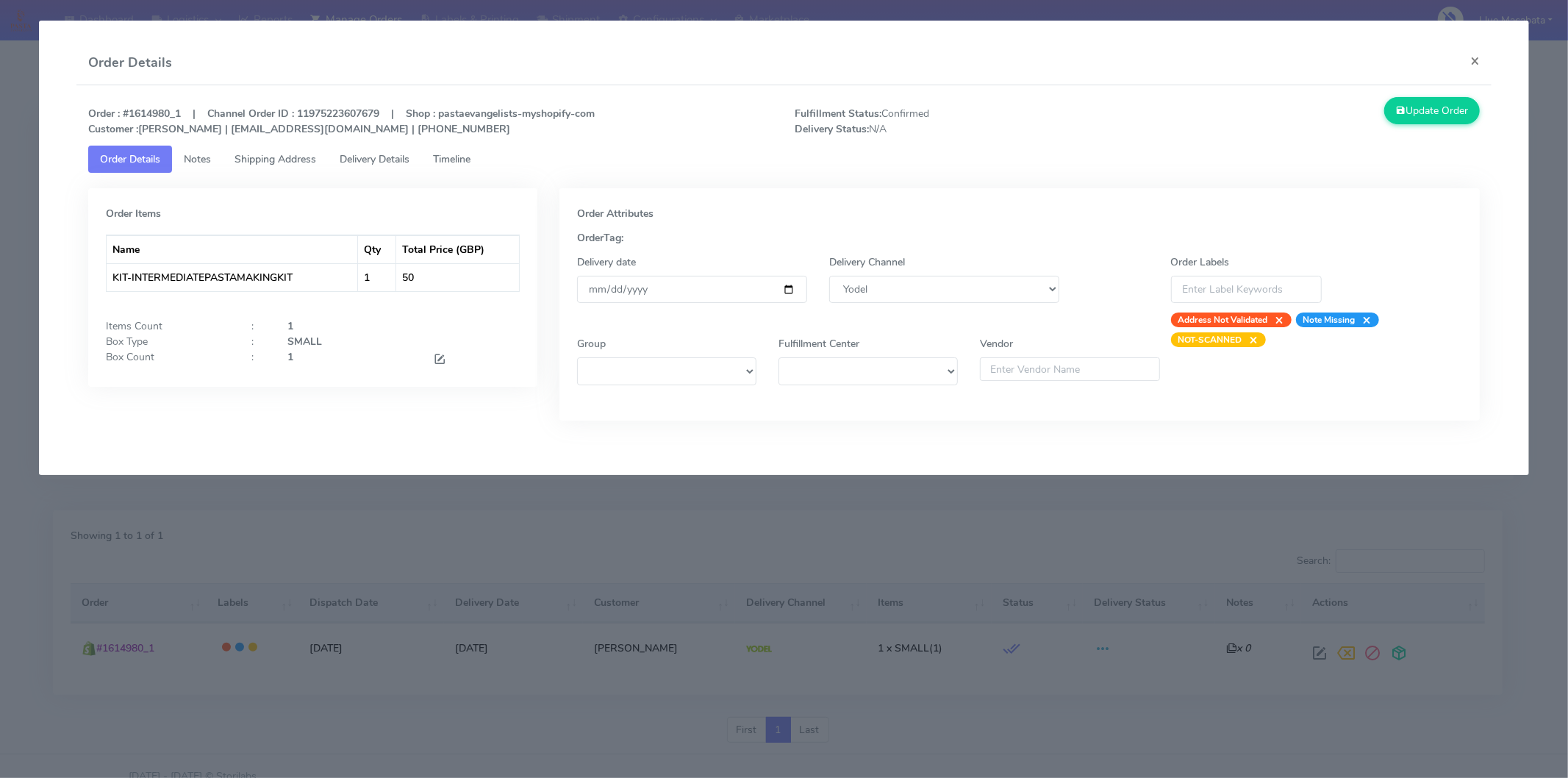
click at [458, 164] on span "Timeline" at bounding box center [451, 159] width 37 height 14
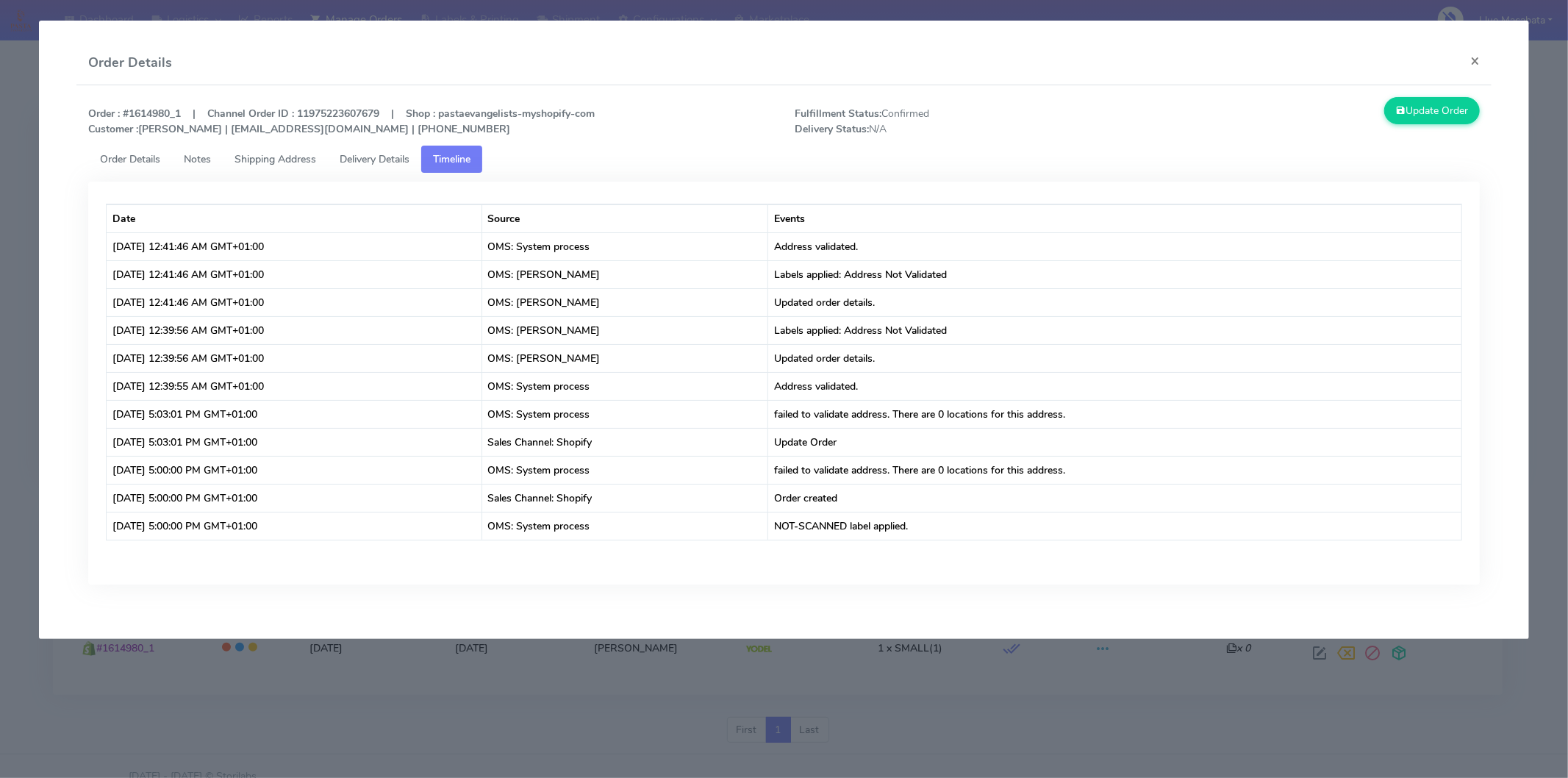
click at [409, 155] on span "Delivery Details" at bounding box center [374, 159] width 70 height 14
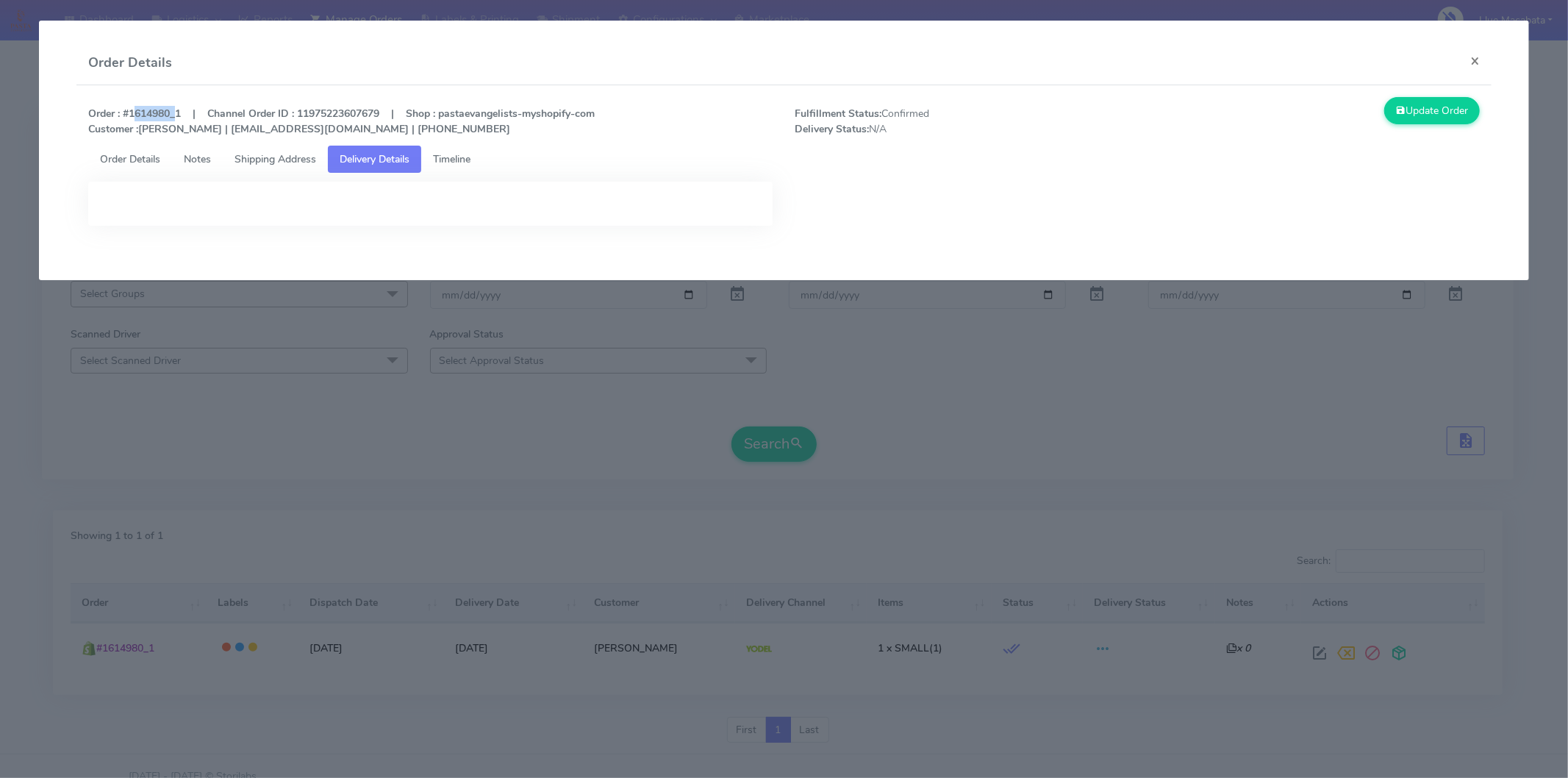
drag, startPoint x: 129, startPoint y: 113, endPoint x: 172, endPoint y: 113, distance: 43.0
click at [172, 113] on strong "Order : #1614980_1 | Channel Order ID : 11975223607679 | Shop : pastaevangelist…" at bounding box center [341, 122] width 506 height 29
copy strong "1614980"
click at [479, 159] on link "Timeline" at bounding box center [451, 160] width 61 height 27
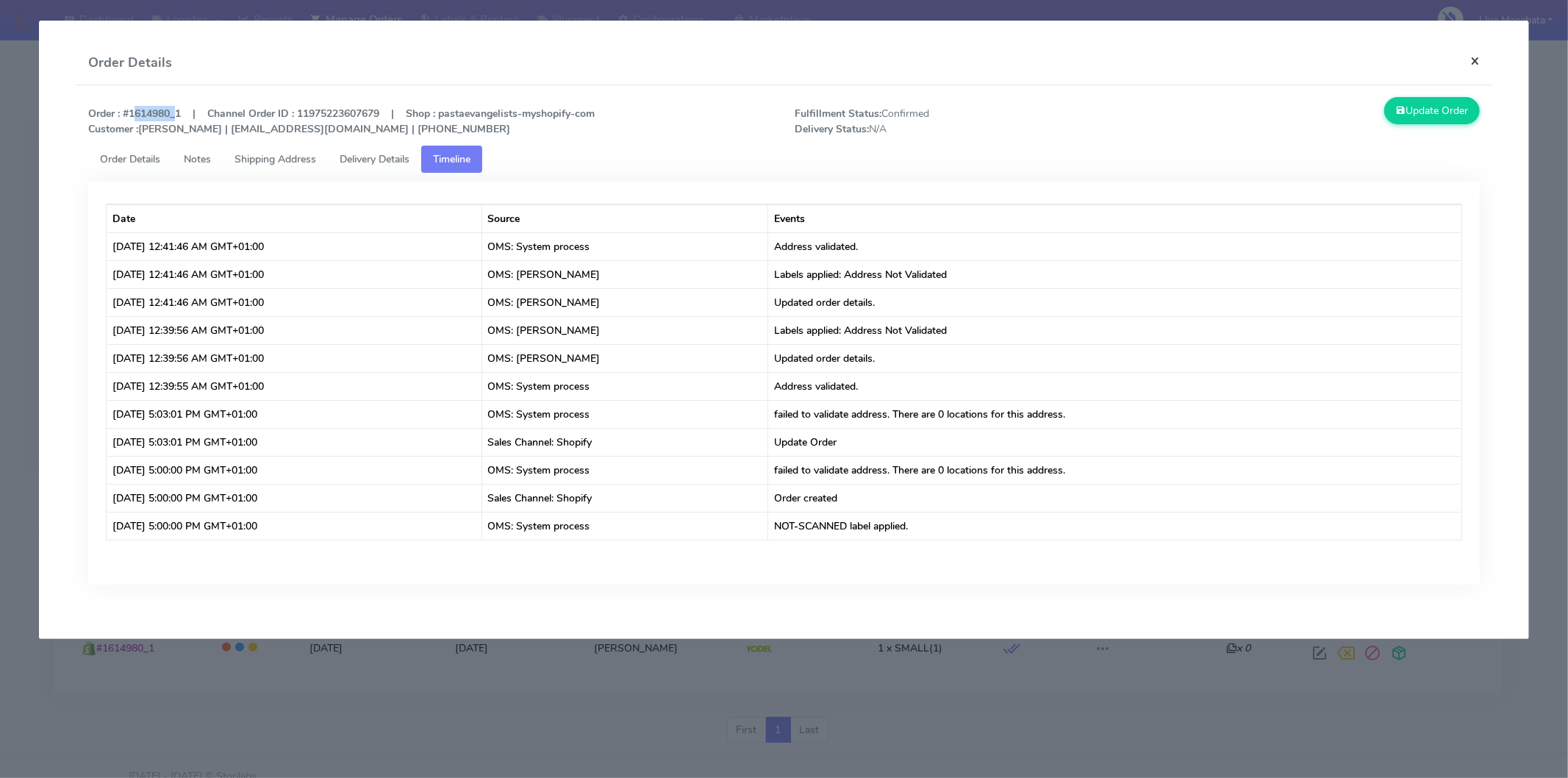
click at [1486, 59] on button "×" at bounding box center [1475, 61] width 33 height 39
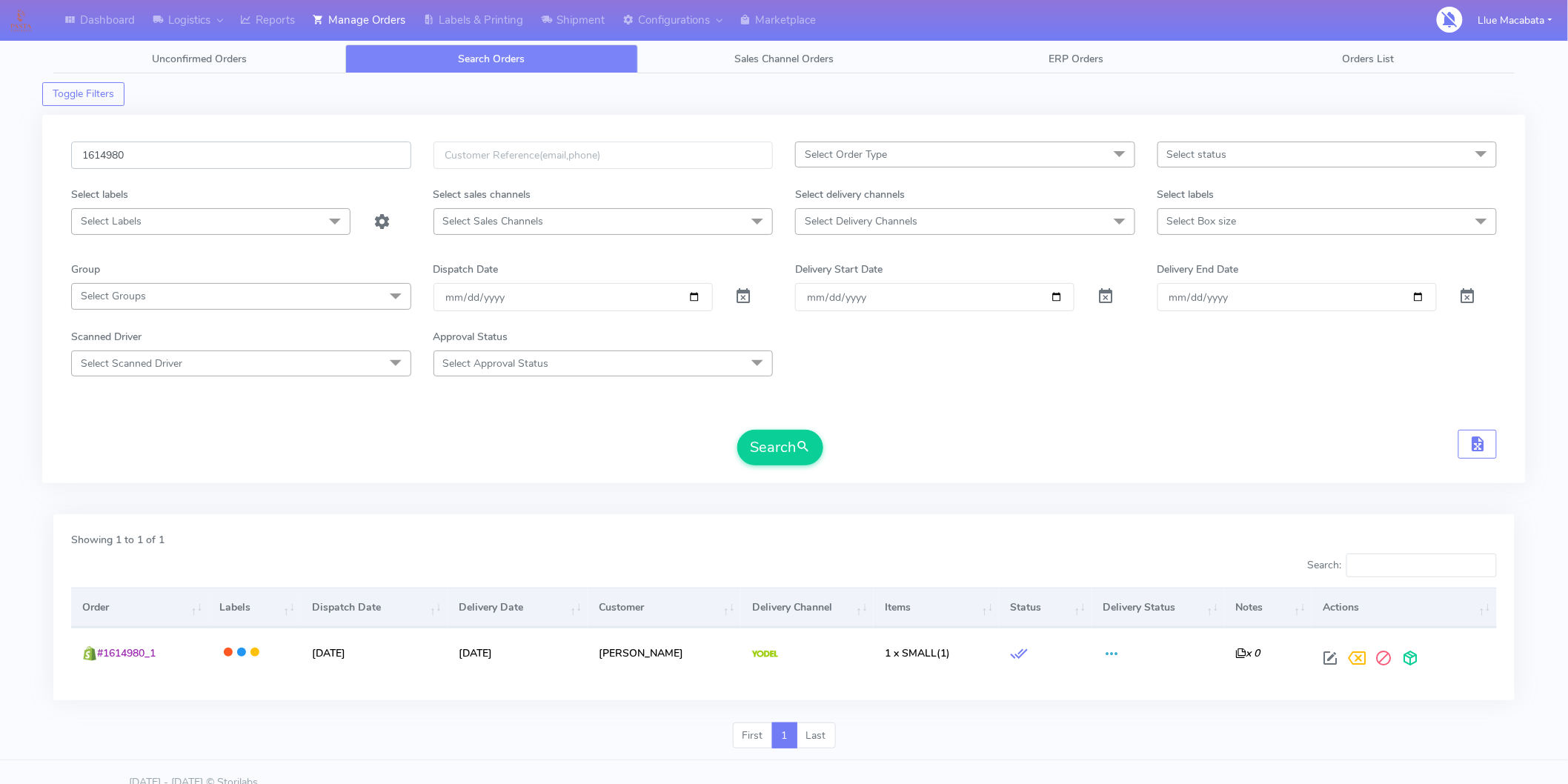
click at [133, 150] on input "1614980" at bounding box center [241, 155] width 341 height 28
paste input "7116"
type input "1617116"
click at [784, 456] on button "Search" at bounding box center [780, 447] width 86 height 36
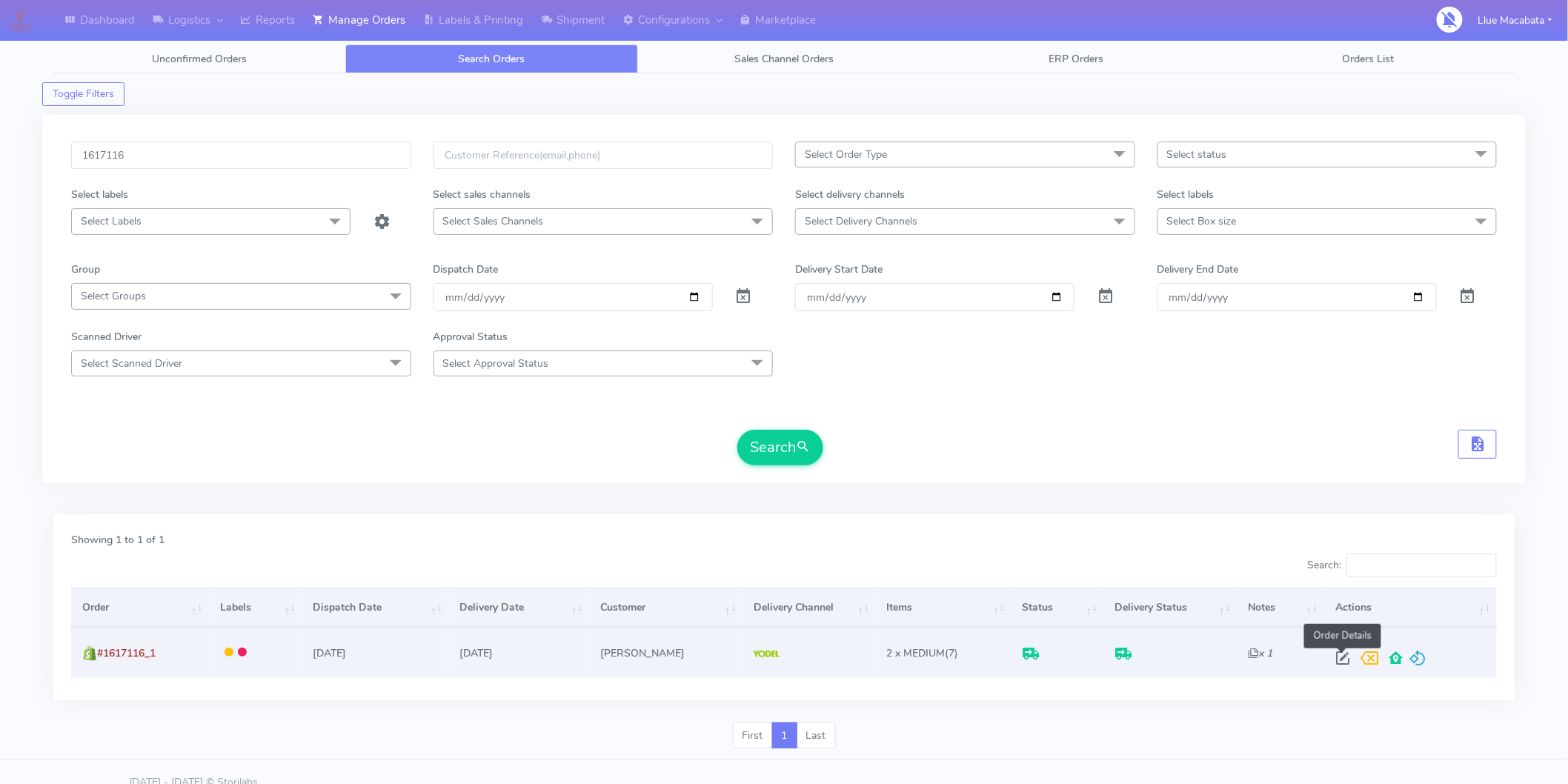
click at [1334, 665] on span at bounding box center [1343, 662] width 27 height 14
select select "5"
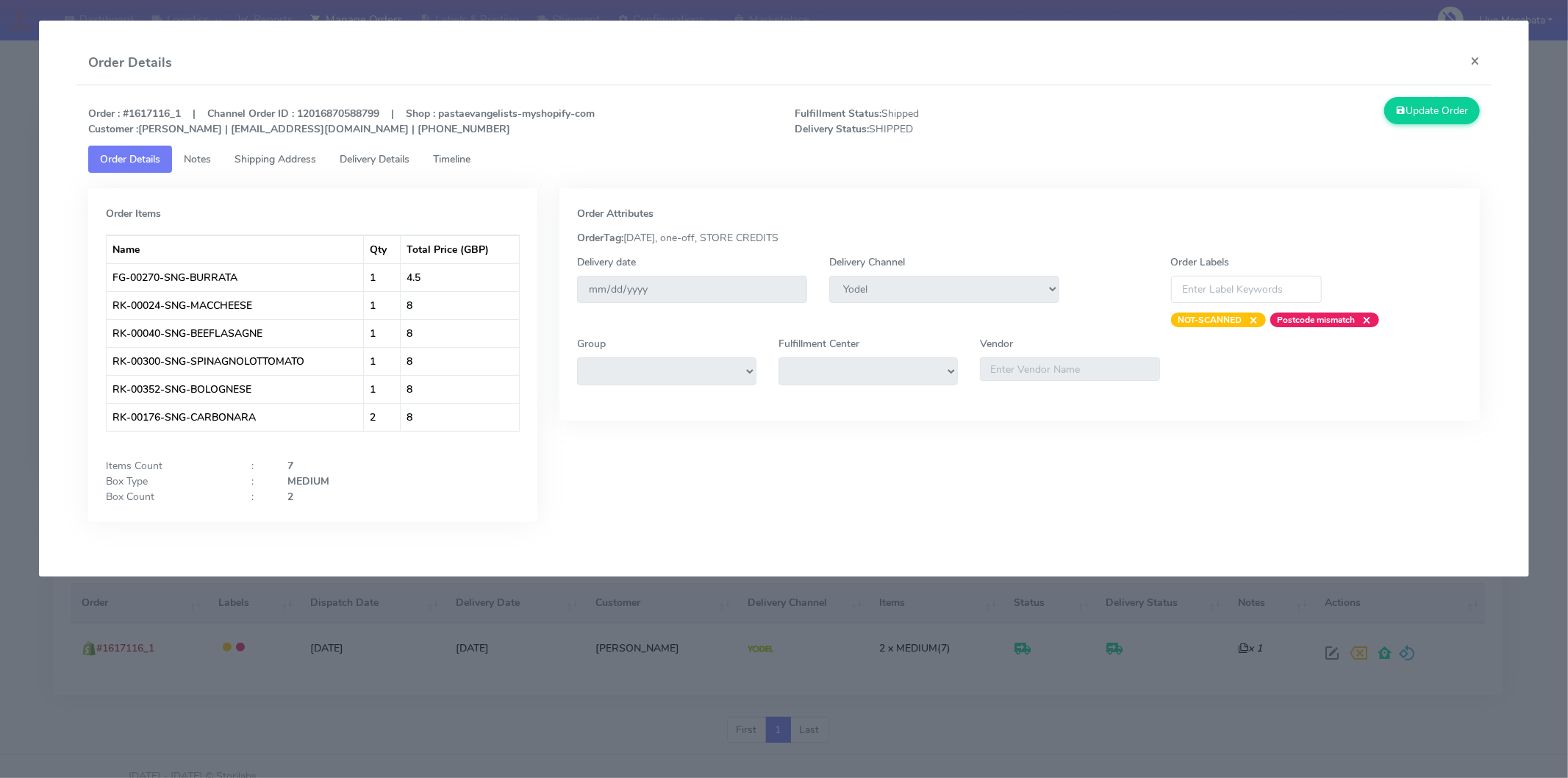
click at [467, 149] on link "Timeline" at bounding box center [451, 160] width 61 height 27
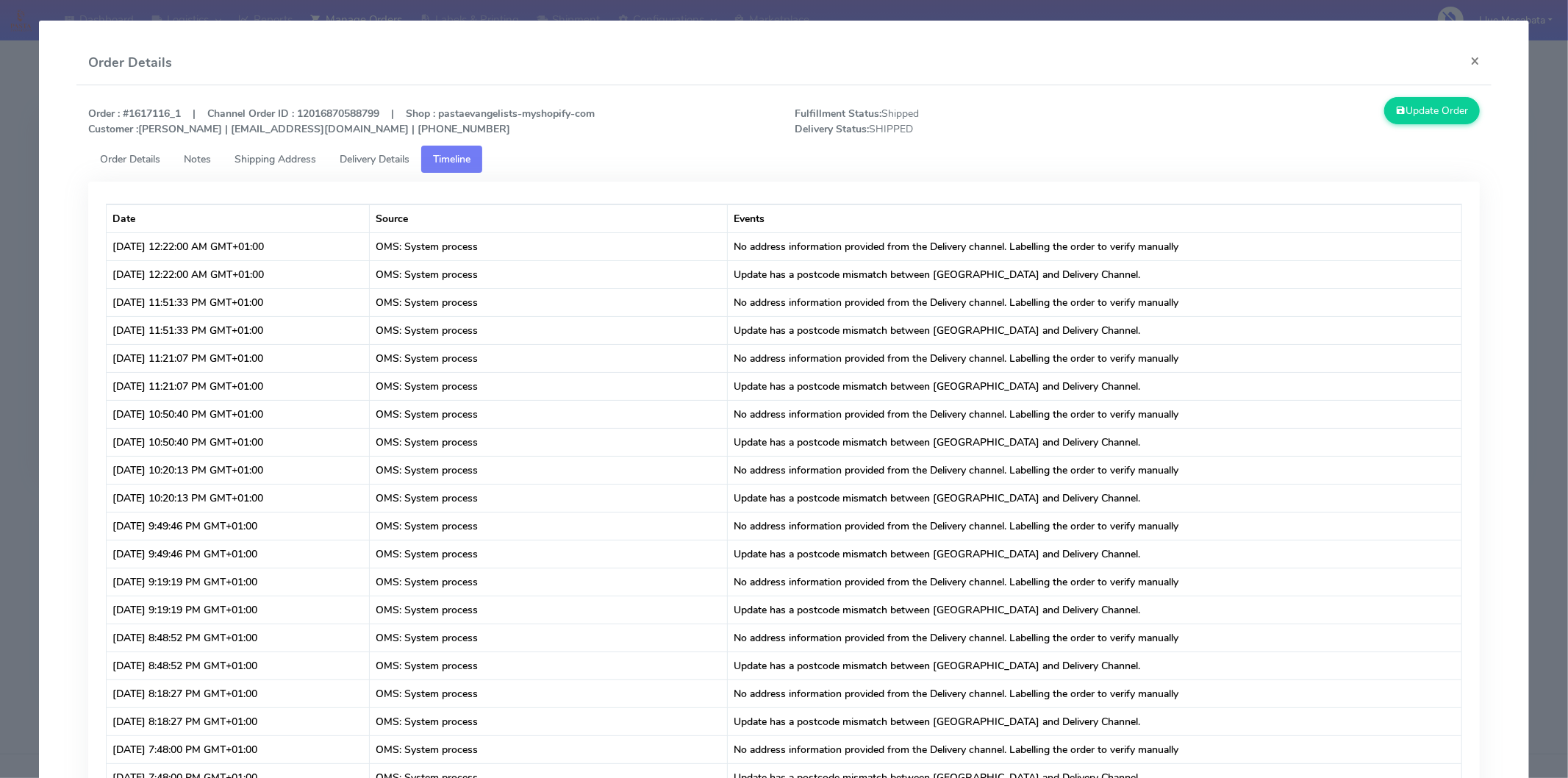
click at [386, 164] on span "Delivery Details" at bounding box center [374, 159] width 70 height 14
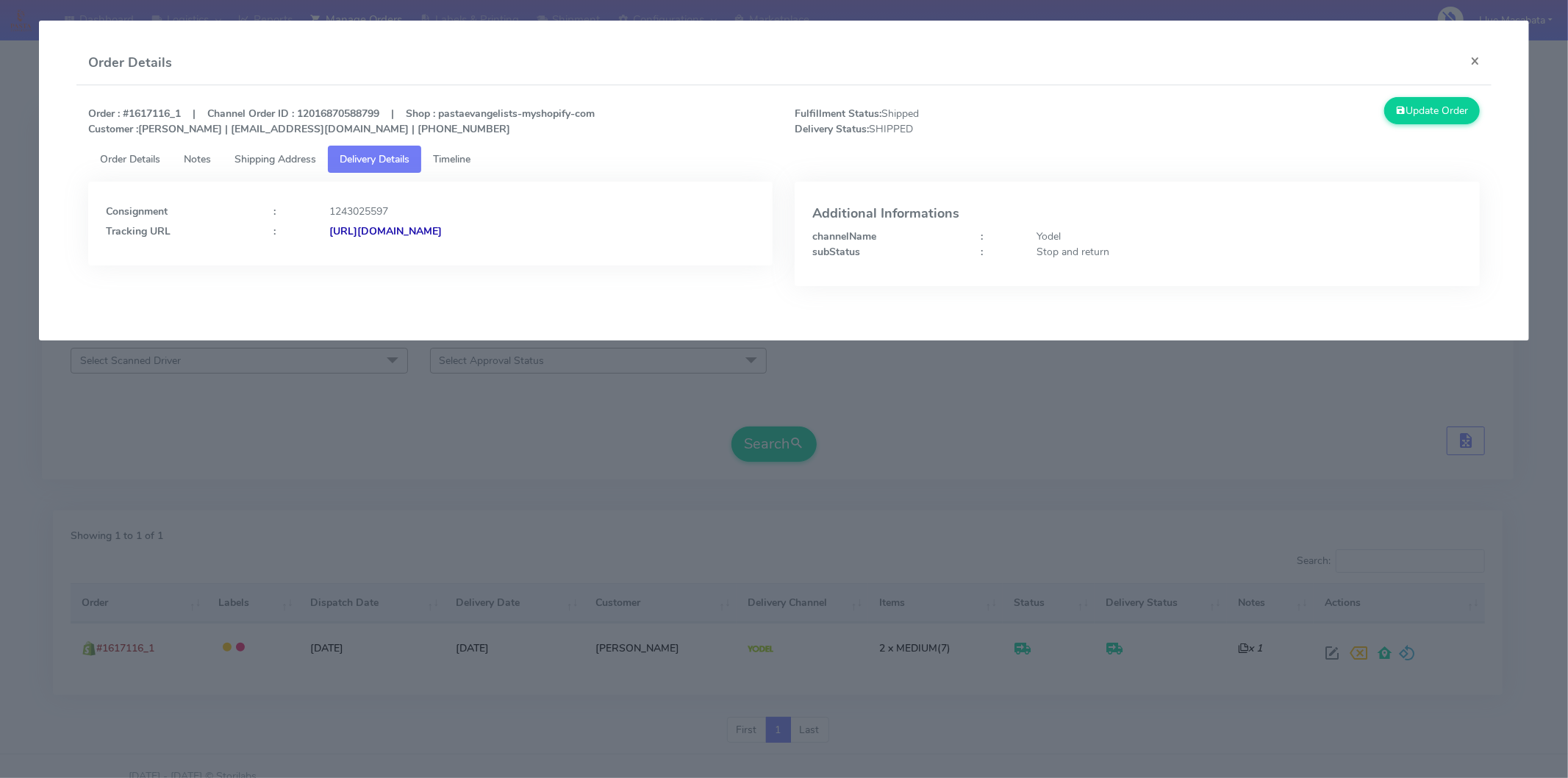
click at [442, 230] on strong "[URL][DOMAIN_NAME]" at bounding box center [385, 231] width 113 height 14
